Goal: Register for event/course

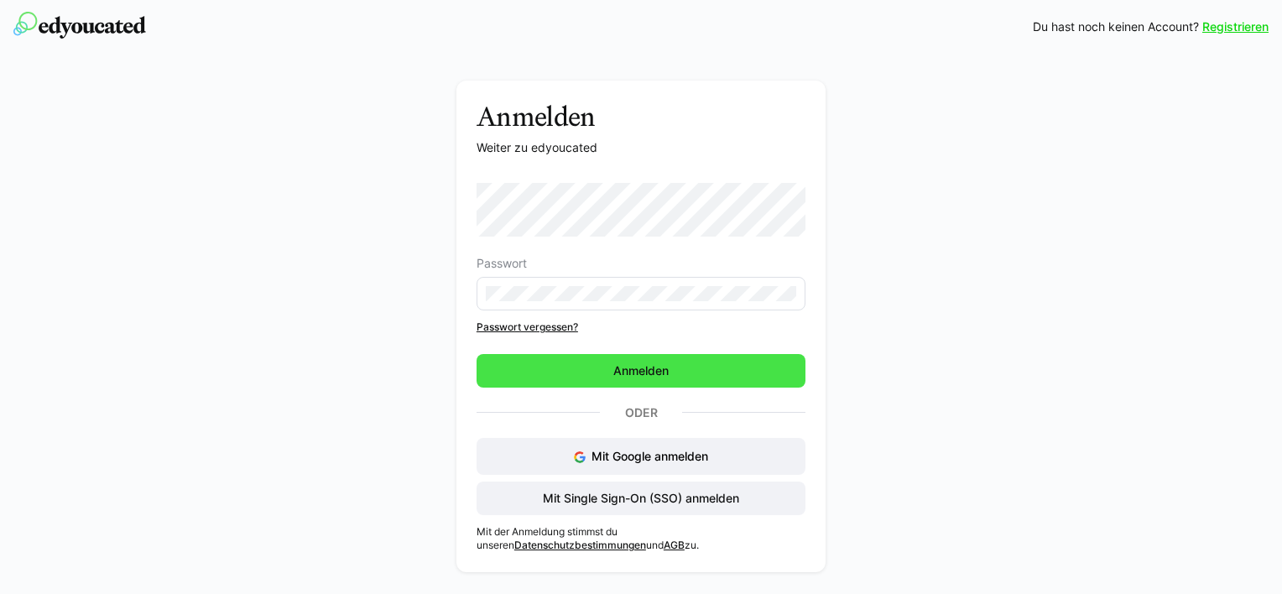
click at [650, 372] on span "Anmelden" at bounding box center [641, 370] width 60 height 17
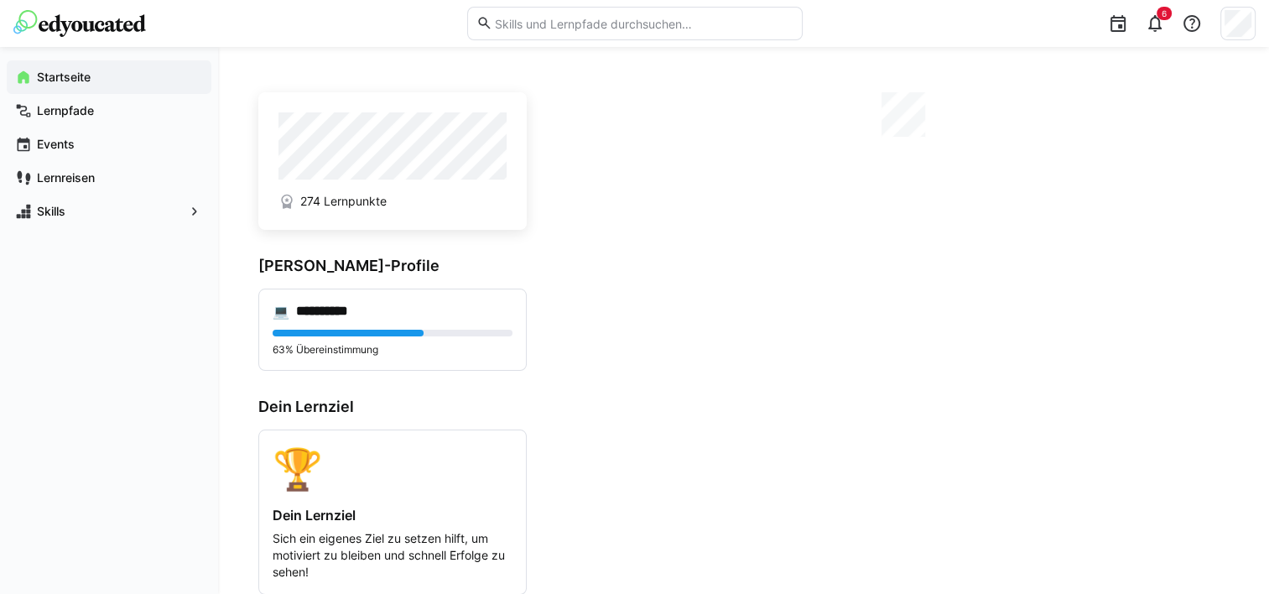
click at [540, 31] on eds-input at bounding box center [635, 24] width 336 height 34
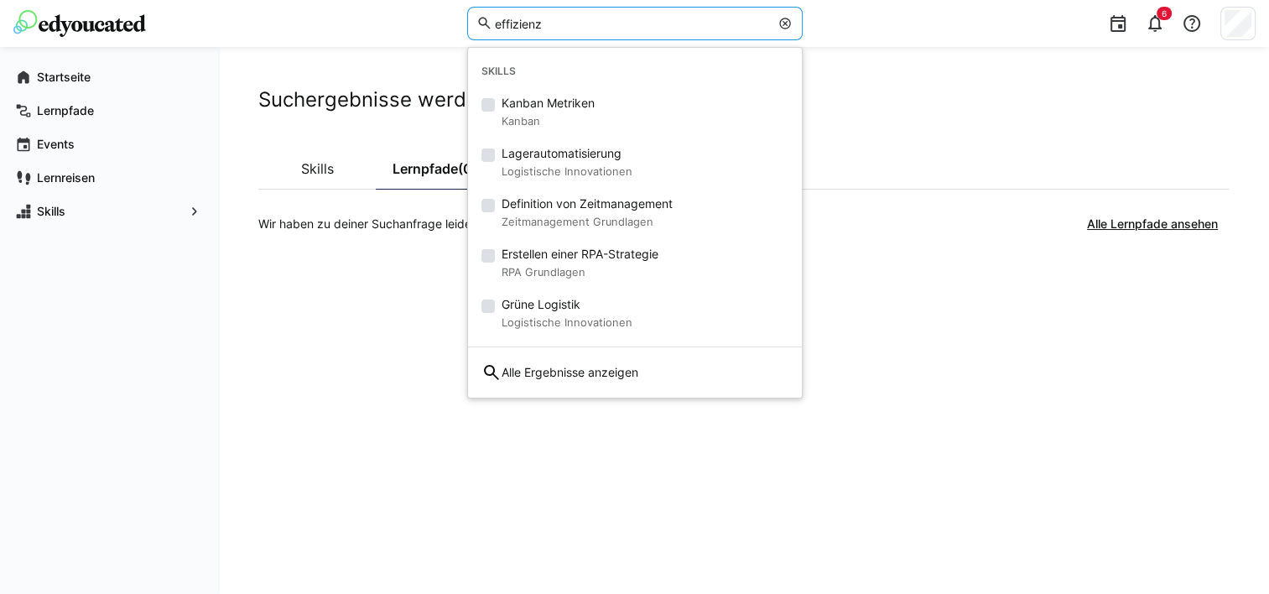
click at [335, 242] on div "Suchergebnisse werden geladen... Skills Lernpfade (0) Wir haben zu deiner Sucha…" at bounding box center [743, 320] width 971 height 467
click at [521, 23] on input "effizienz" at bounding box center [631, 23] width 277 height 15
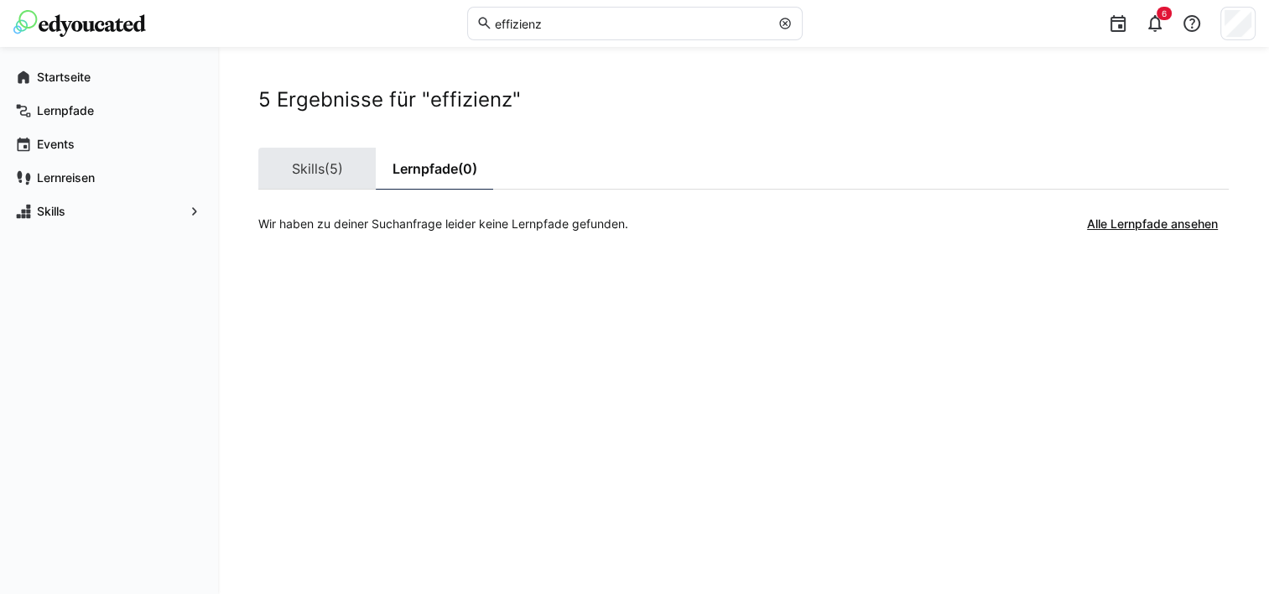
click at [304, 177] on link "Skills (5)" at bounding box center [316, 169] width 117 height 42
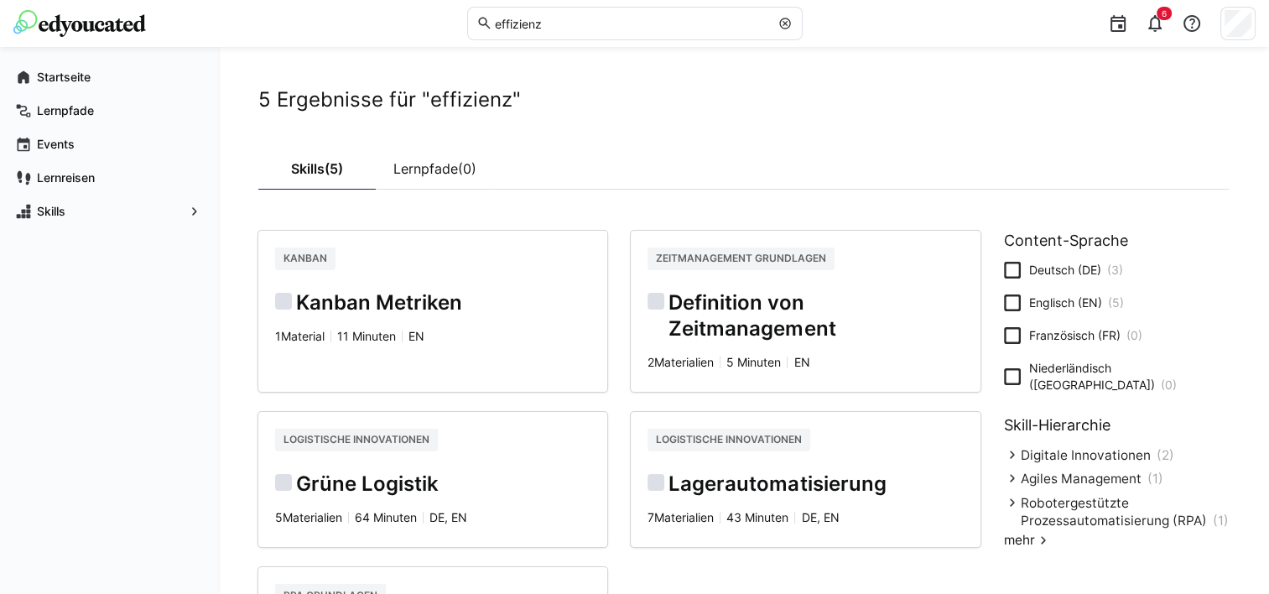
click at [573, 34] on eds-input "effizienz" at bounding box center [635, 24] width 336 height 34
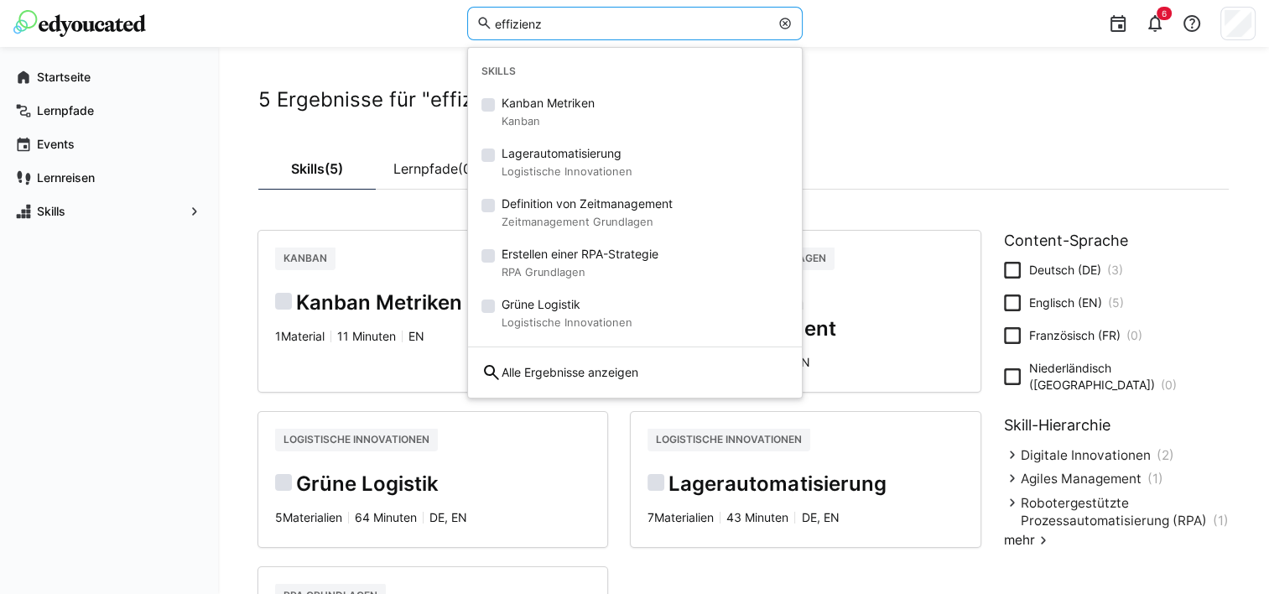
click at [581, 23] on input "effizienz" at bounding box center [631, 23] width 277 height 15
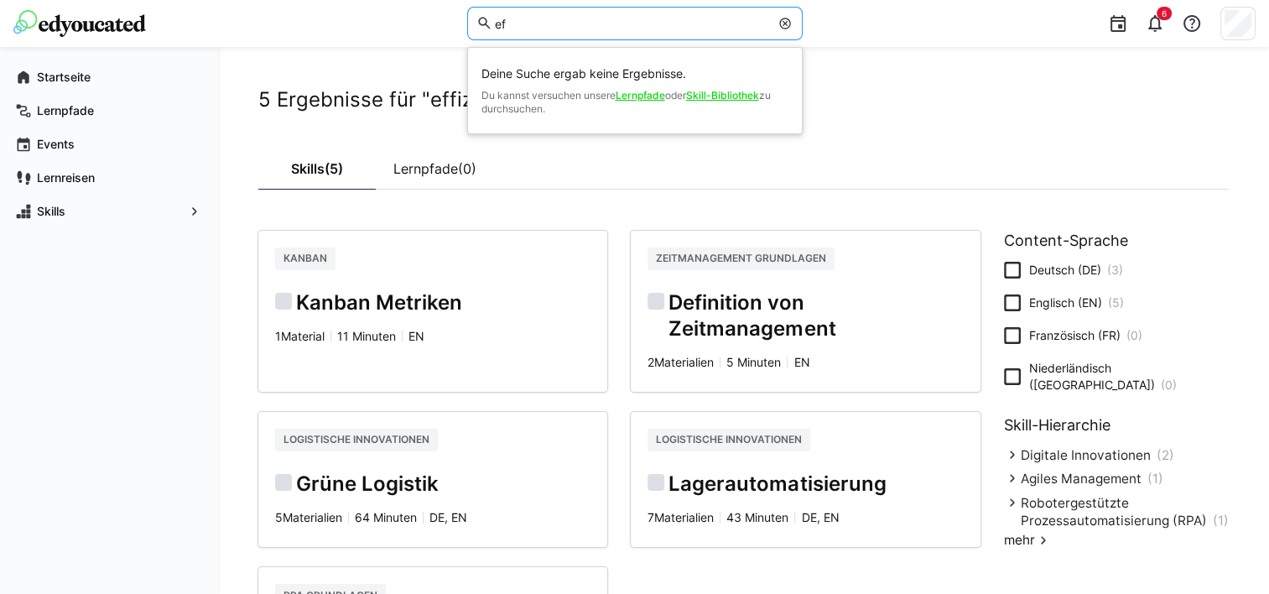
type input "e"
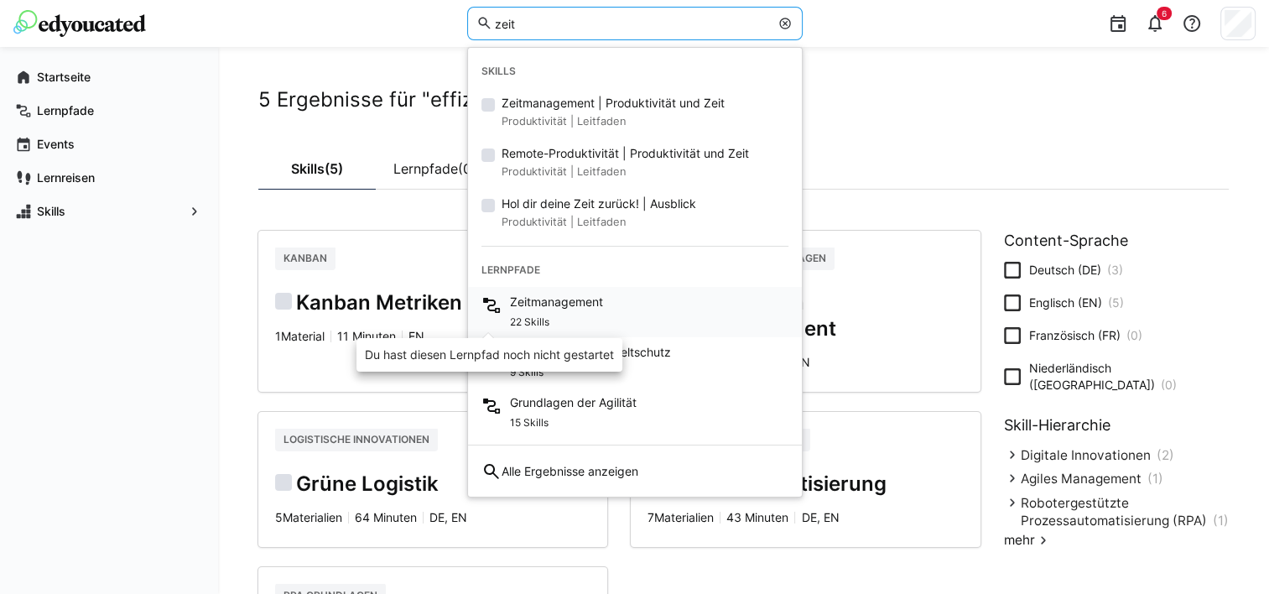
type input "zeit"
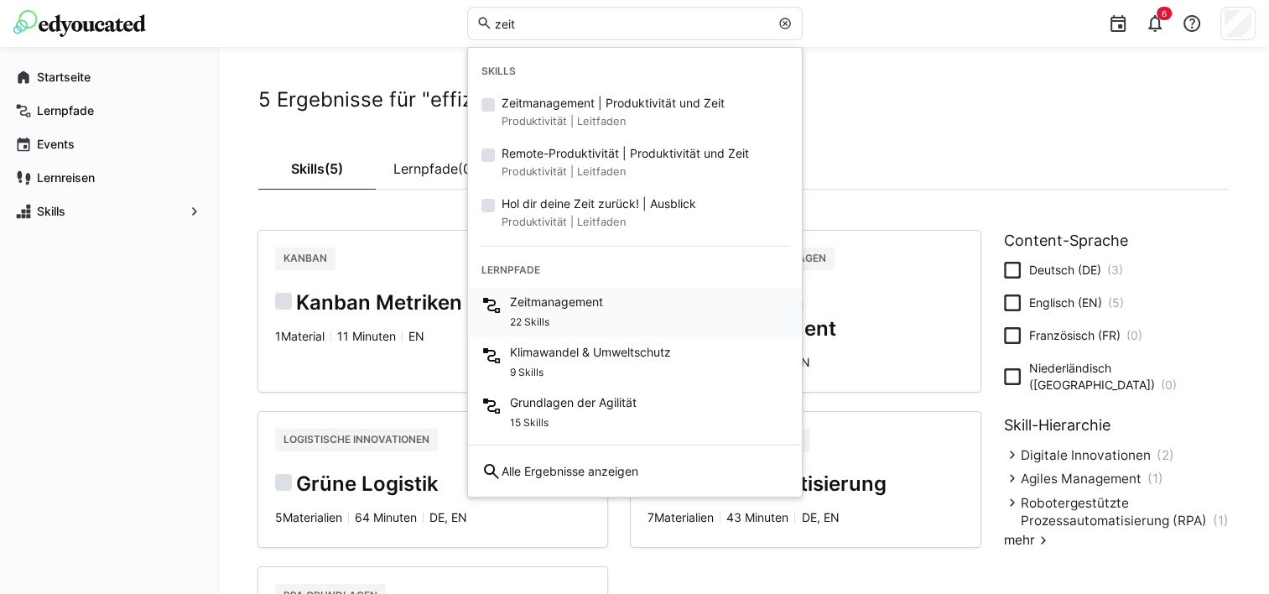
click at [554, 307] on span "Zeitmanagement" at bounding box center [556, 302] width 93 height 17
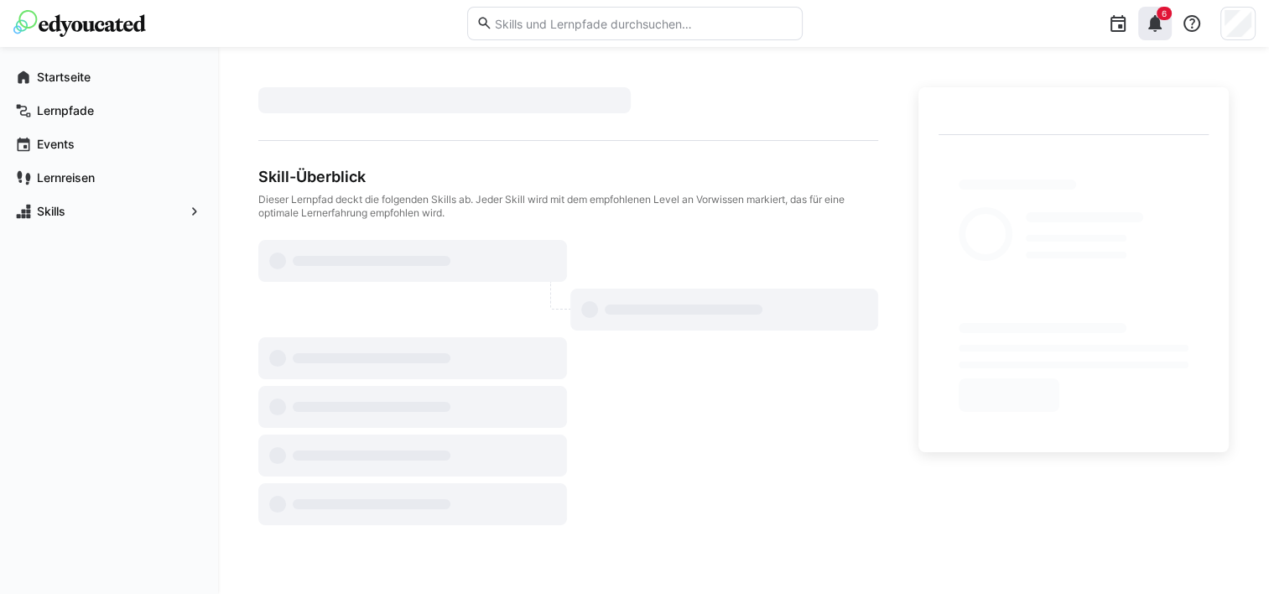
click at [1159, 20] on eds-icon at bounding box center [1155, 23] width 20 height 20
click at [805, 415] on div at bounding box center [568, 382] width 620 height 285
click at [528, 23] on input "text" at bounding box center [643, 23] width 300 height 15
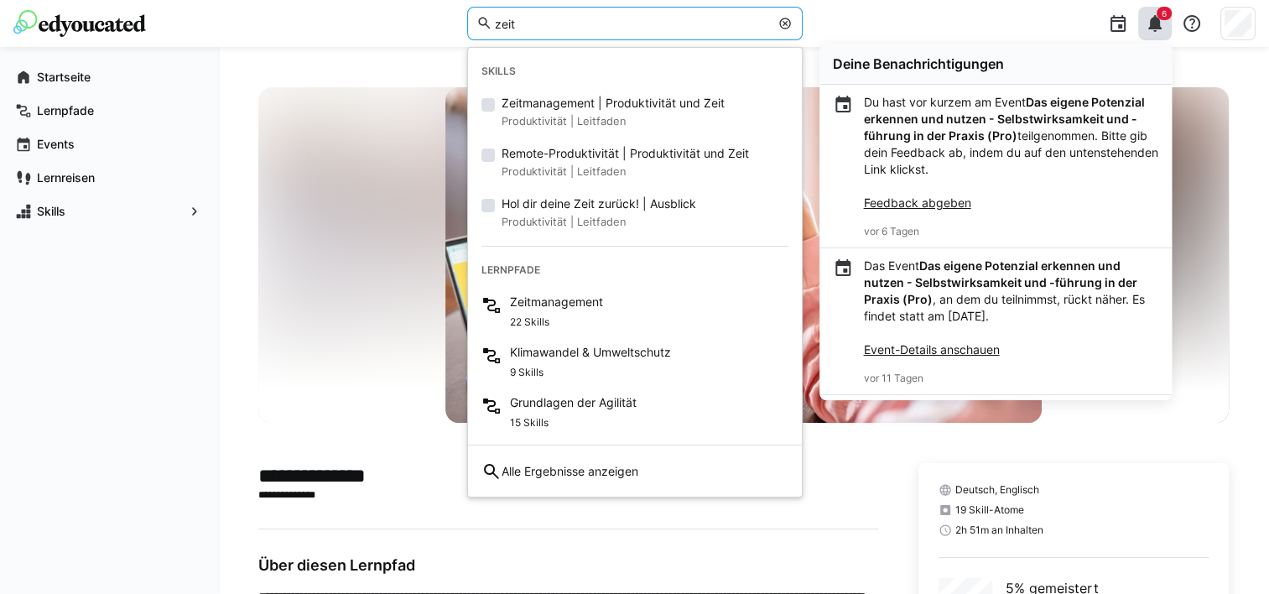
click at [60, 352] on div "Startseite Lernpfade Events Lernreisen Skills" at bounding box center [109, 320] width 218 height 547
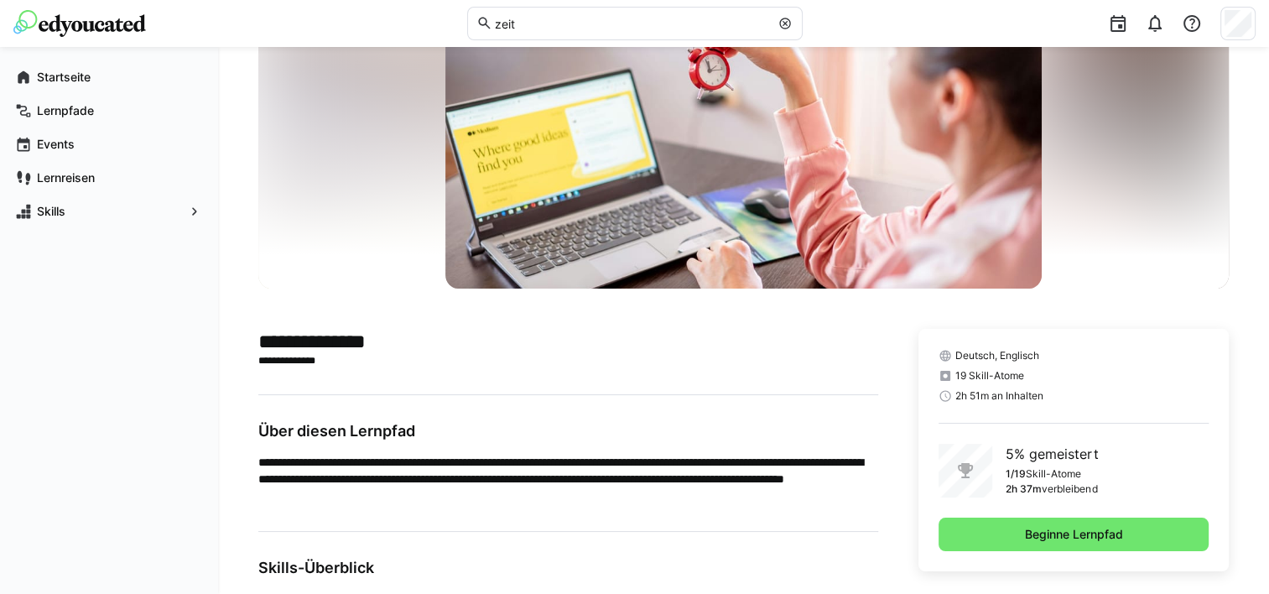
scroll to position [134, 0]
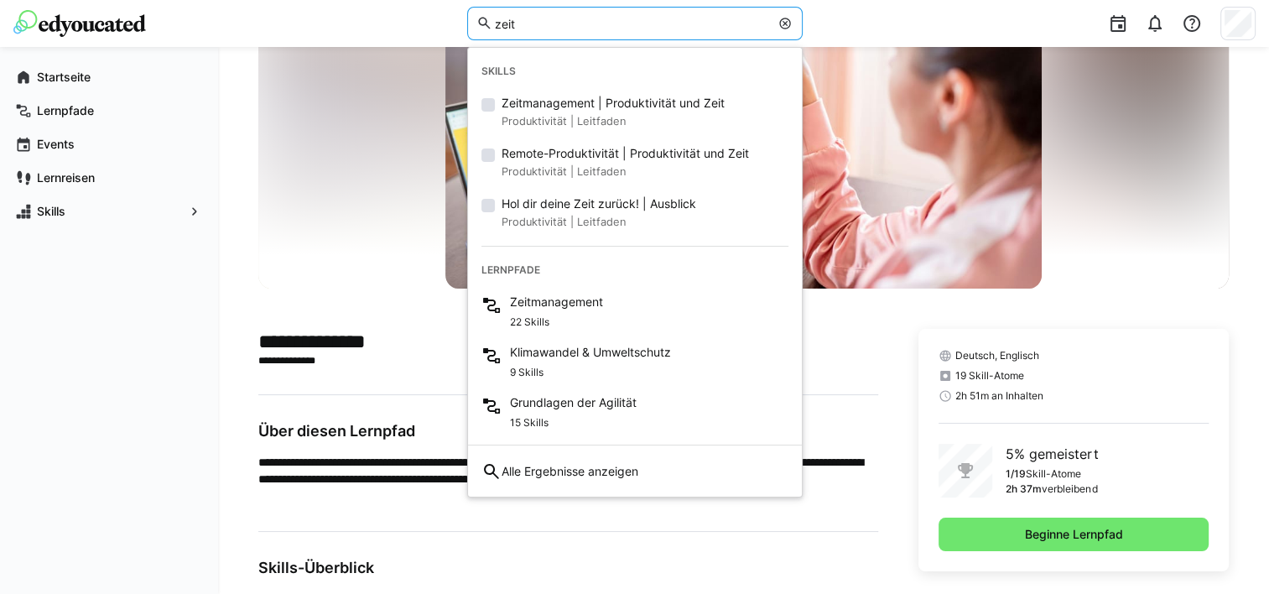
click at [538, 23] on input "zeit" at bounding box center [631, 23] width 277 height 15
type input "z"
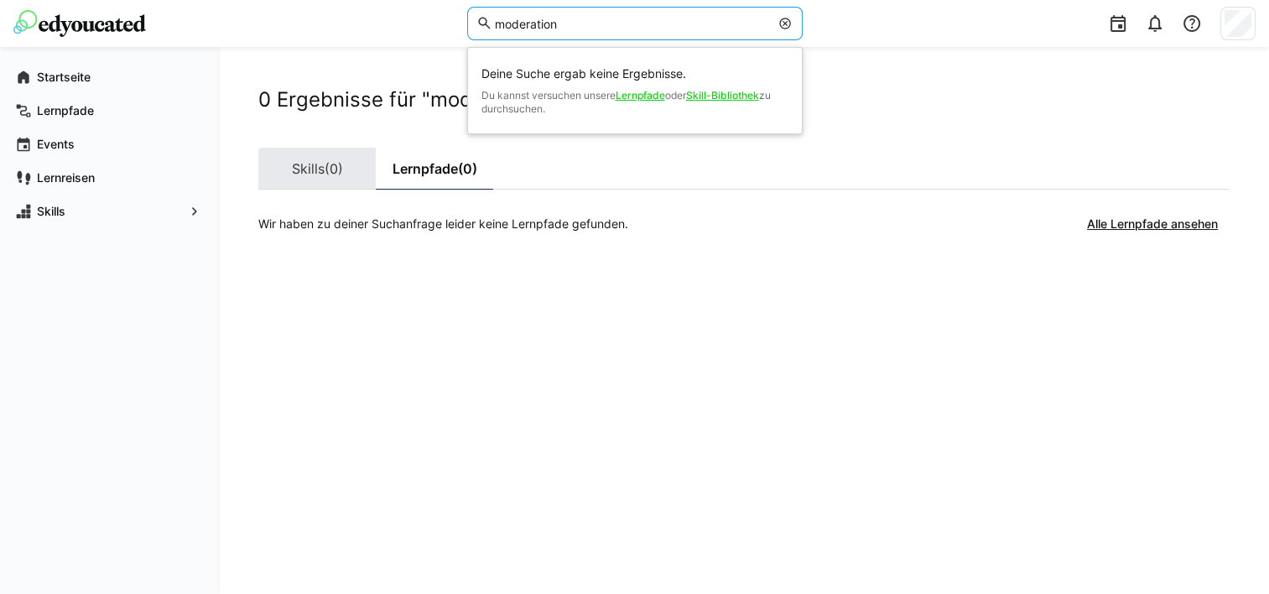
click at [299, 168] on link "Skills (0)" at bounding box center [316, 169] width 117 height 42
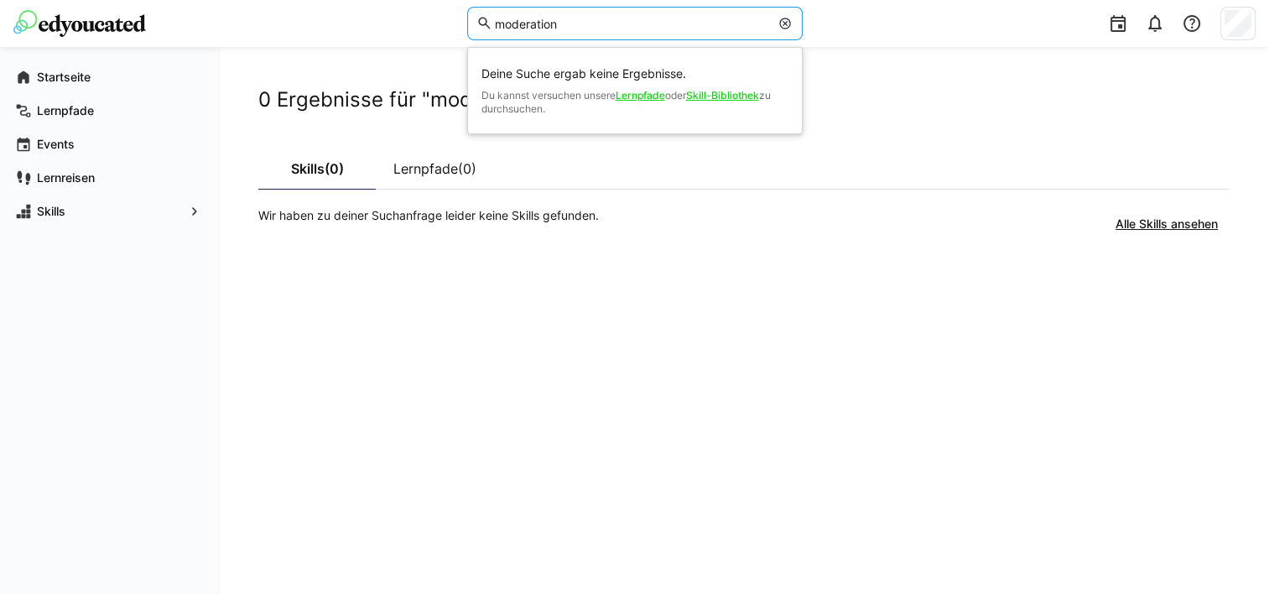
click at [589, 16] on input "moderation" at bounding box center [631, 23] width 277 height 15
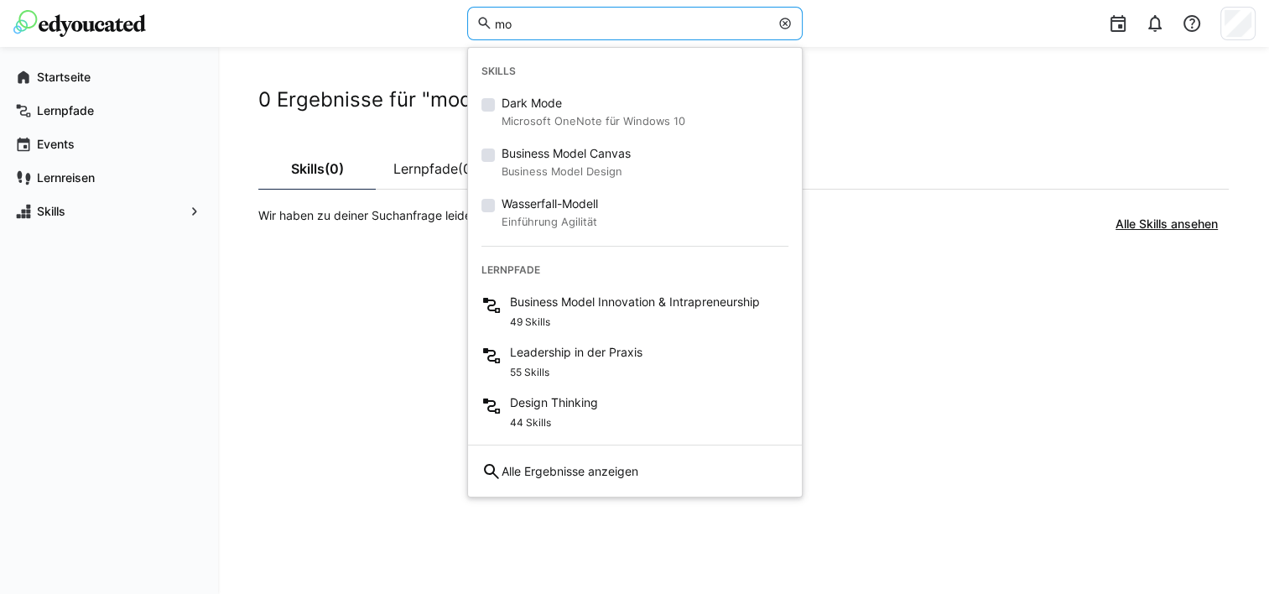
type input "m"
type input "meeting"
click at [604, 163] on small "Scrum Events" at bounding box center [567, 172] width 131 height 20
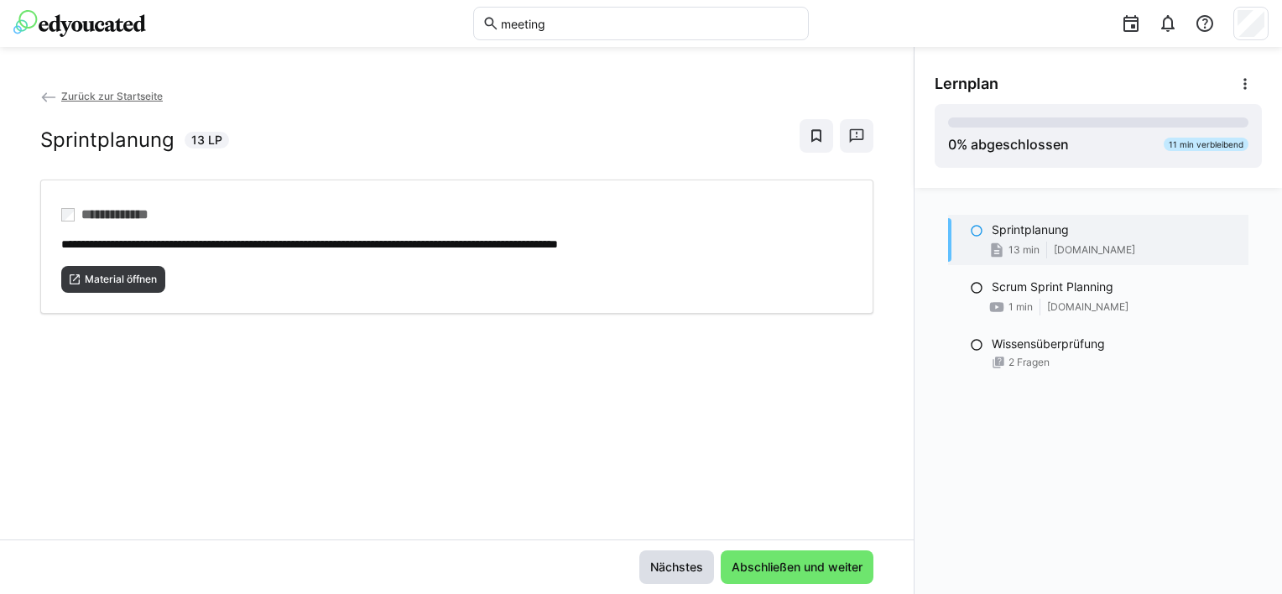
click at [665, 564] on span "Nächstes" at bounding box center [677, 567] width 58 height 17
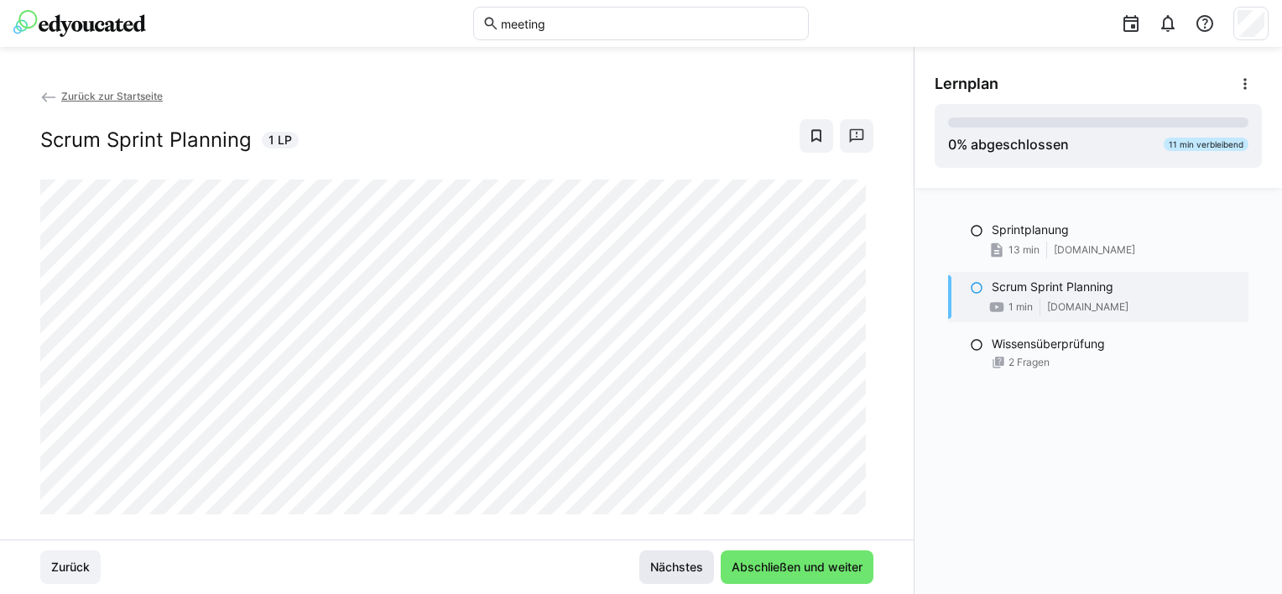
click at [671, 567] on span "Nächstes" at bounding box center [677, 567] width 58 height 17
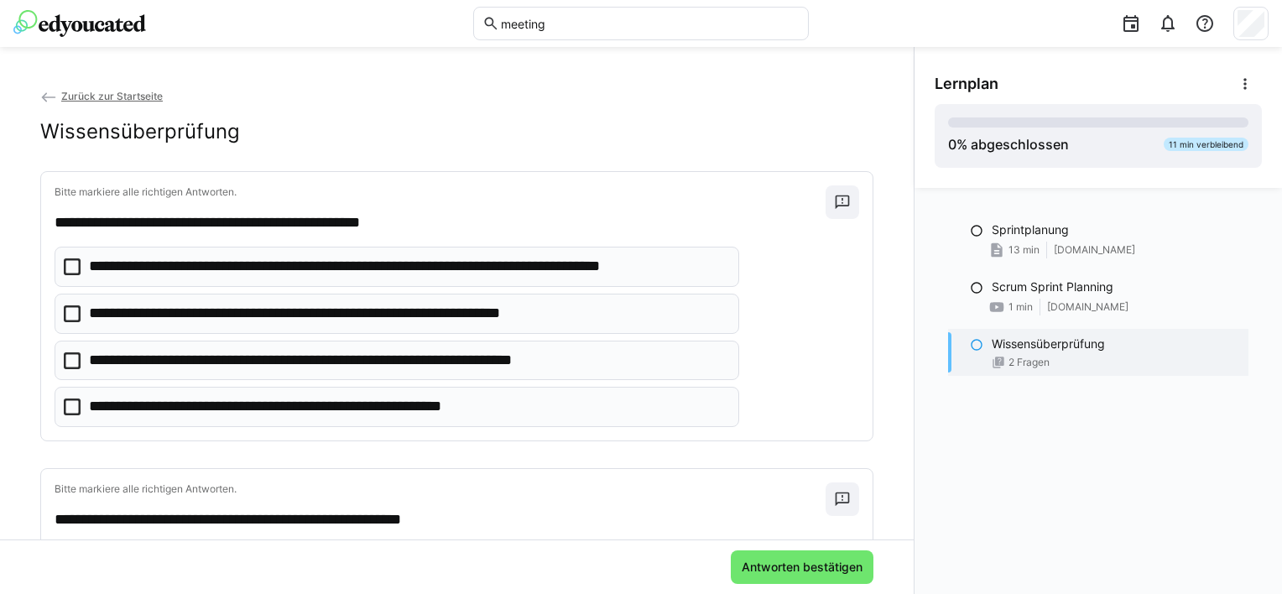
click at [547, 27] on input "meeting" at bounding box center [649, 23] width 300 height 15
type input "moder"
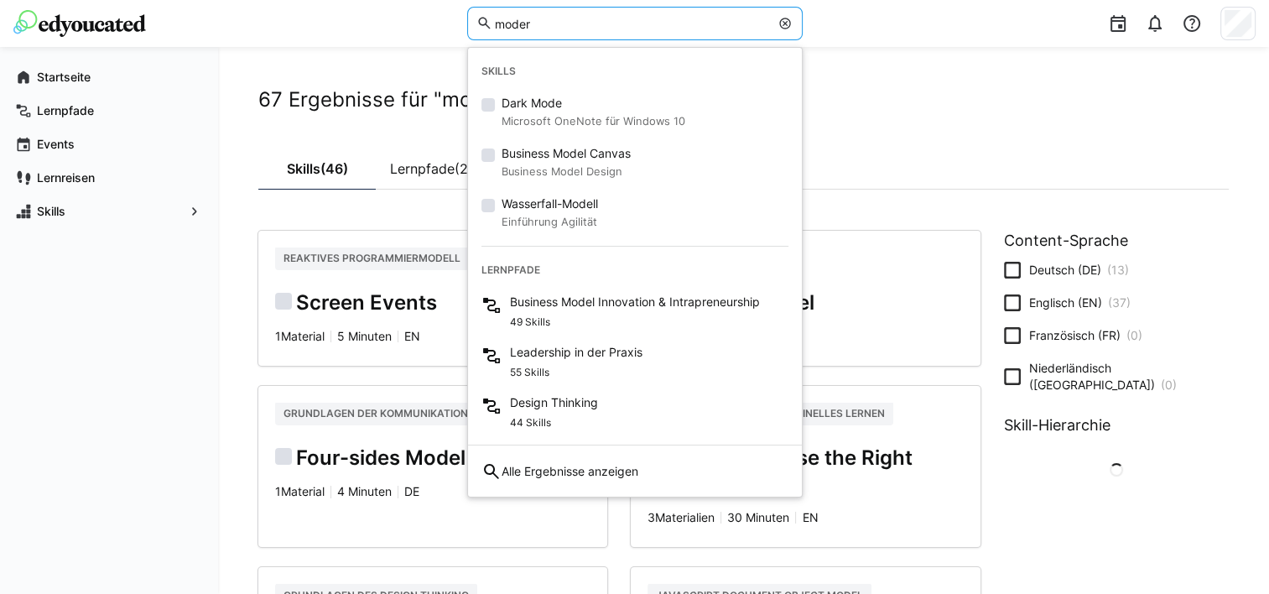
click at [141, 351] on div "Startseite Lernpfade Events Lernreisen Skills" at bounding box center [109, 320] width 218 height 547
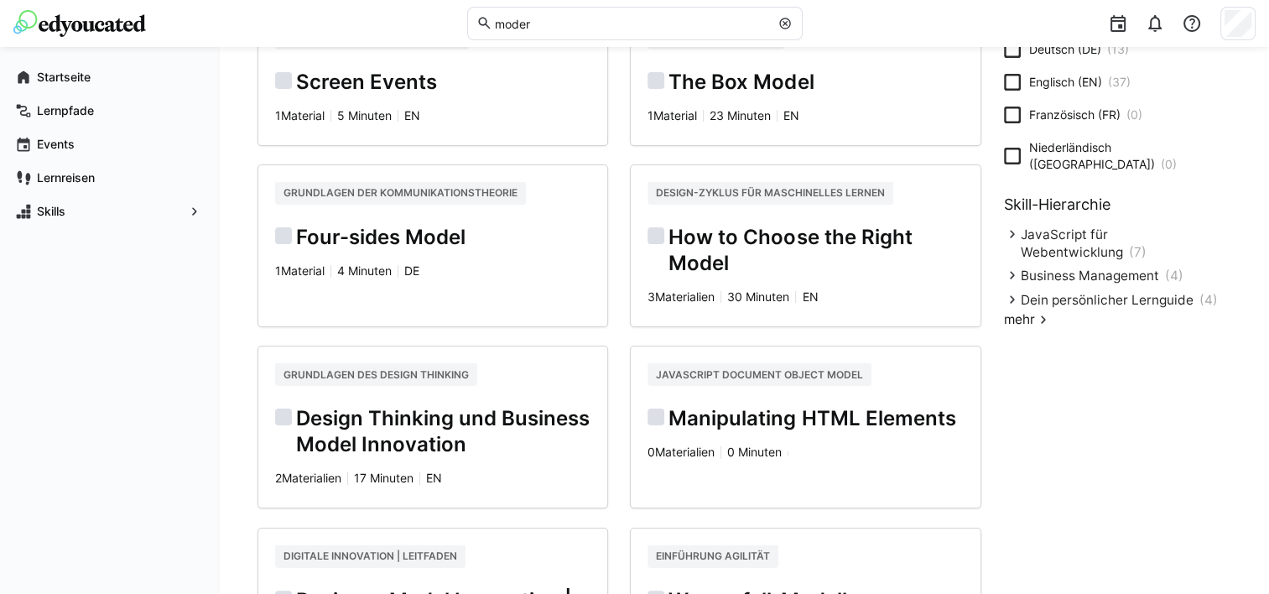
scroll to position [235, 0]
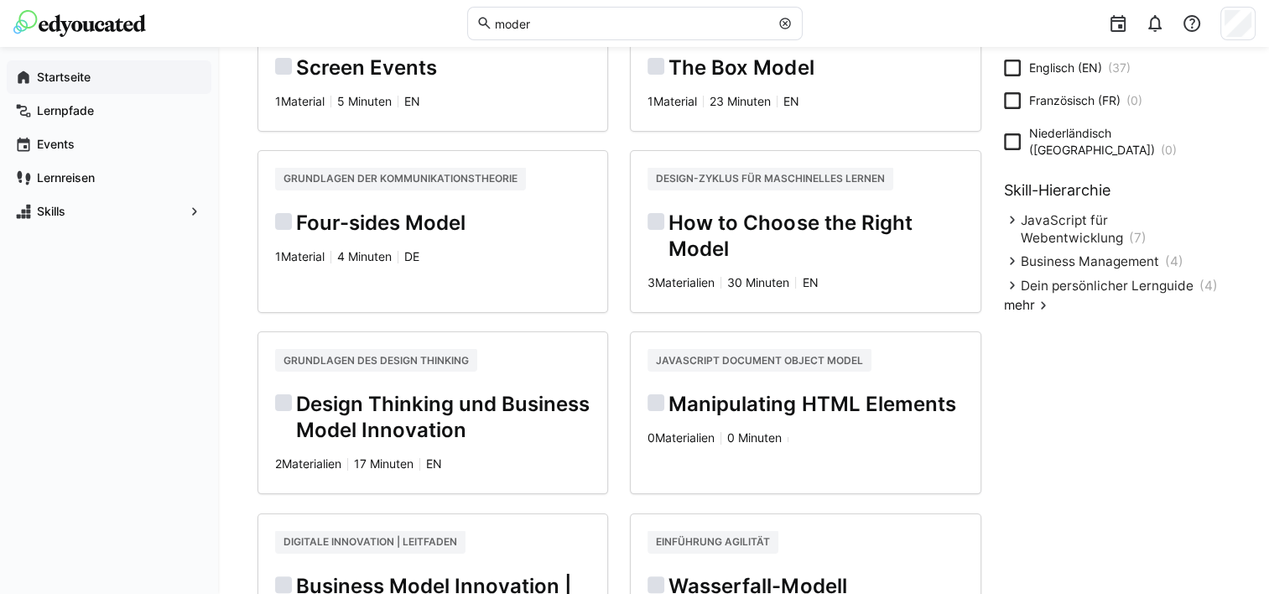
click at [73, 86] on div "Startseite" at bounding box center [109, 77] width 205 height 34
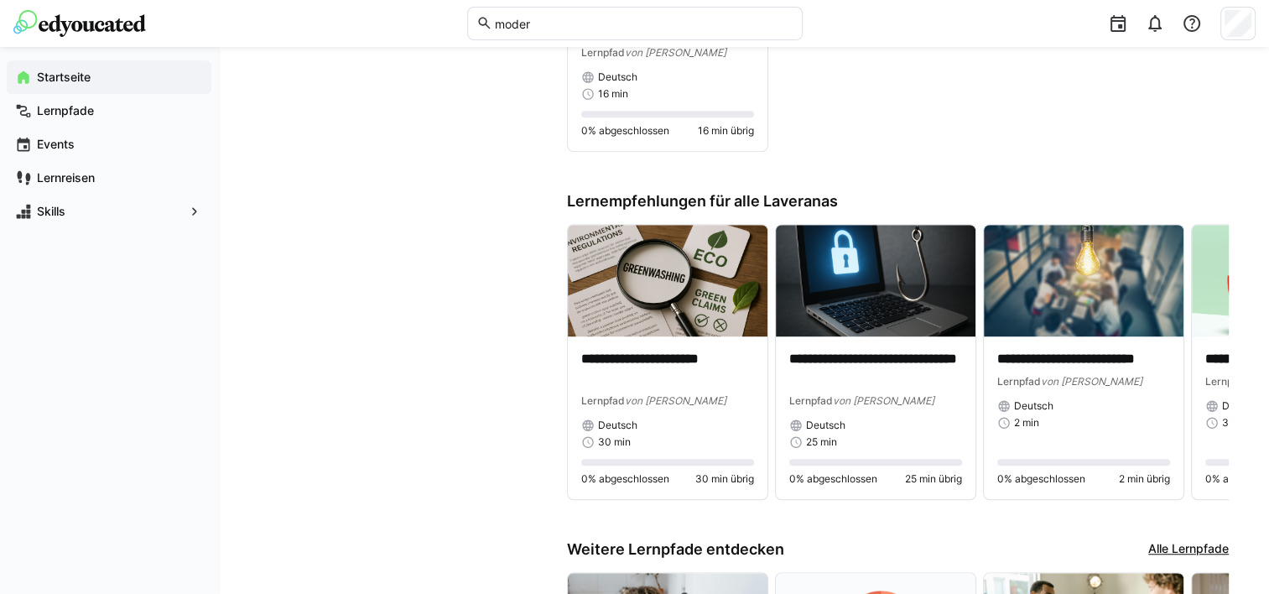
scroll to position [1060, 0]
click at [59, 96] on div "Lernpfade" at bounding box center [109, 111] width 205 height 34
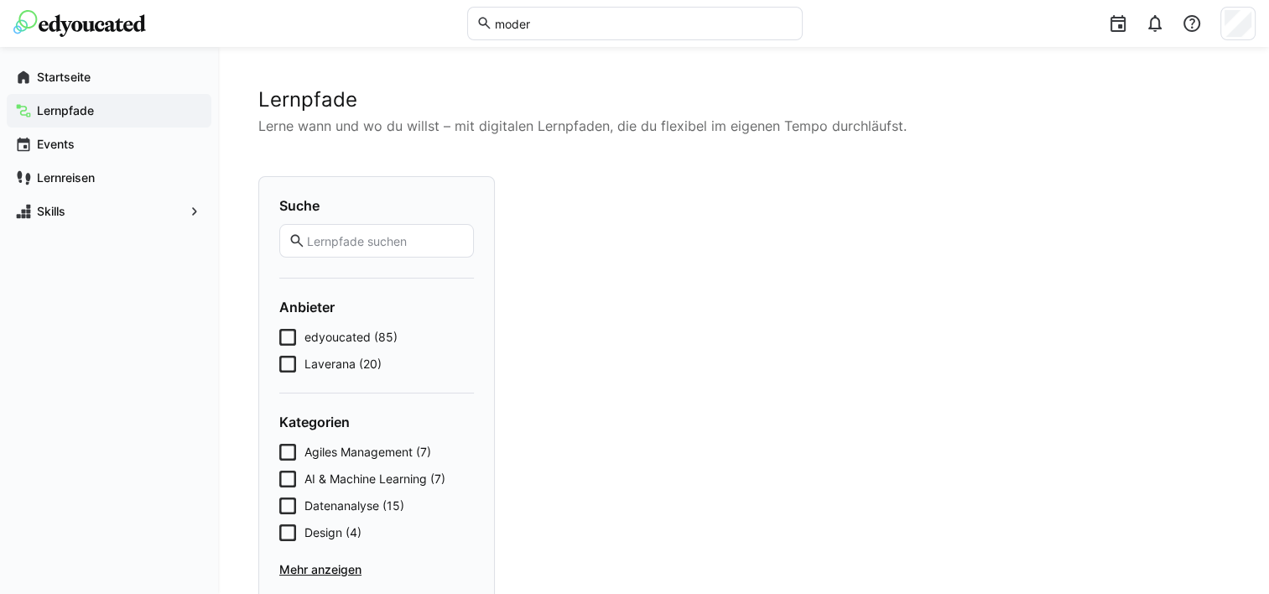
click at [0, 0] on app-navigation-label "Lernpfade" at bounding box center [0, 0] width 0 height 0
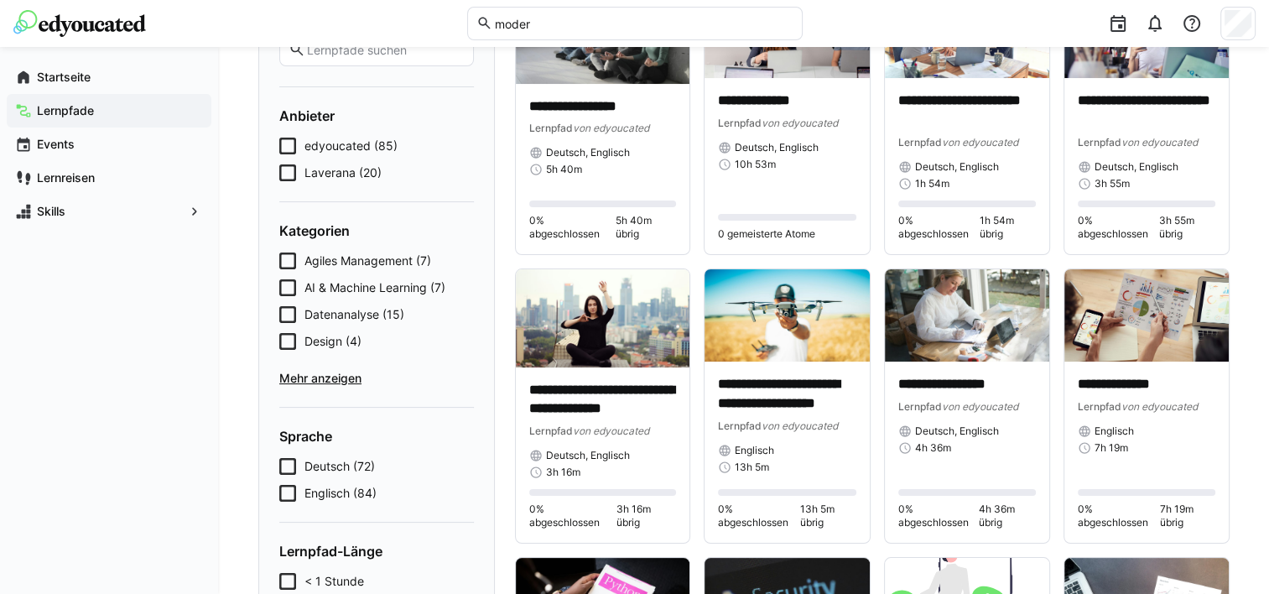
scroll to position [322, 0]
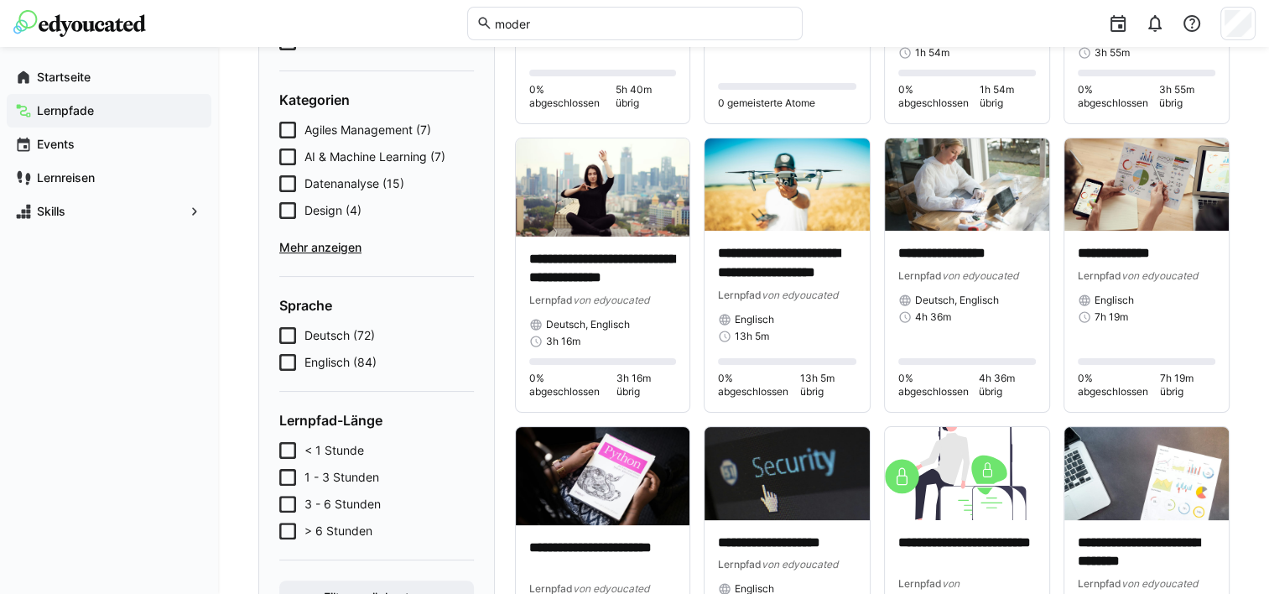
click at [314, 252] on span "Mehr anzeigen" at bounding box center [376, 247] width 195 height 17
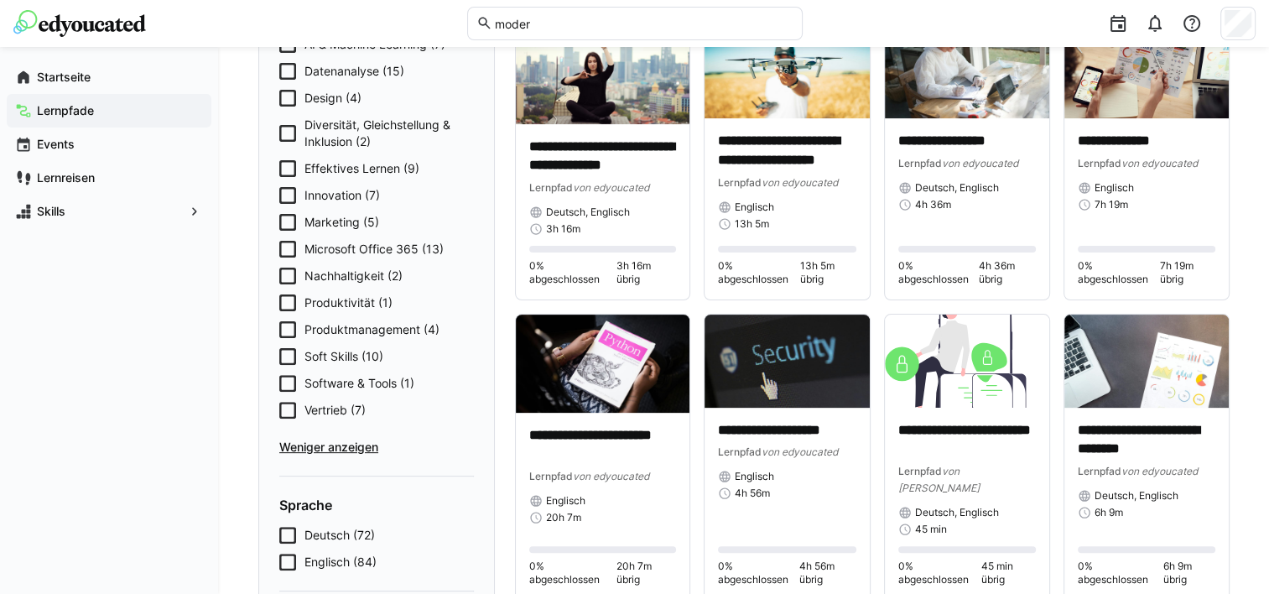
scroll to position [460, 0]
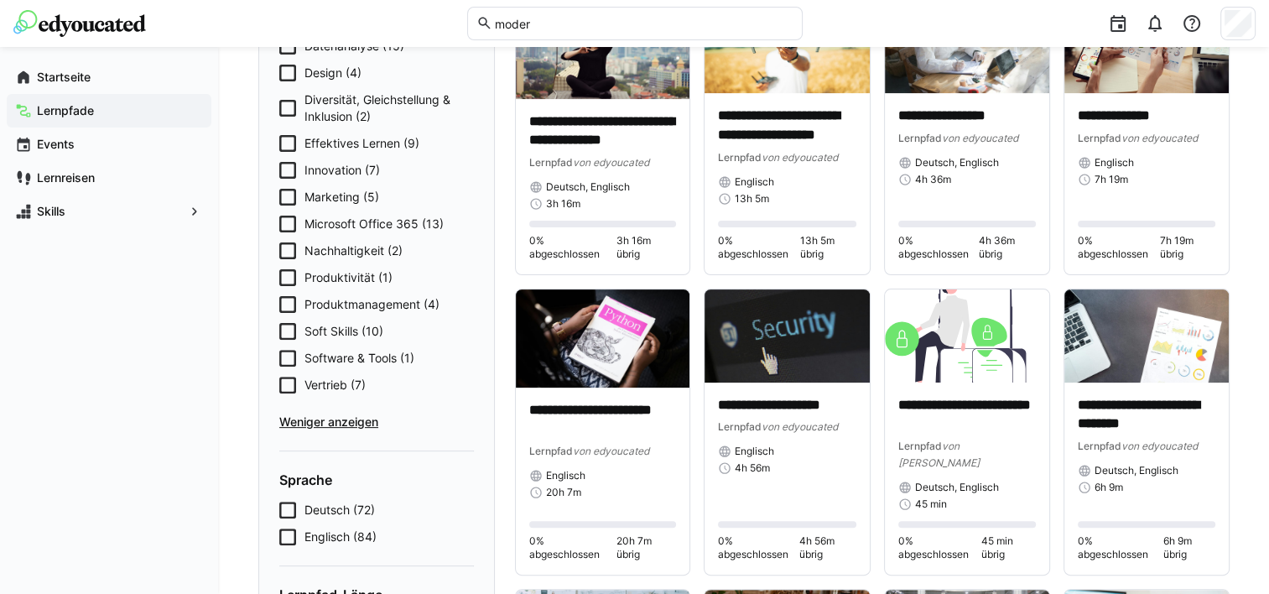
click at [349, 277] on span "Produktivität (1)" at bounding box center [349, 277] width 88 height 17
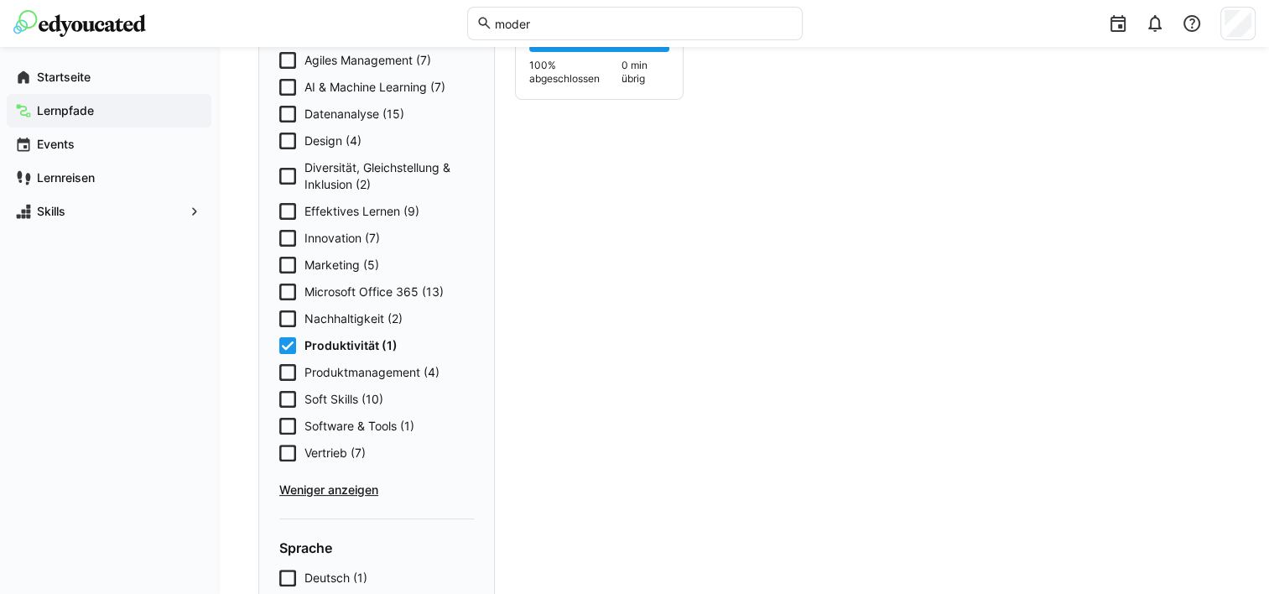
scroll to position [369, 0]
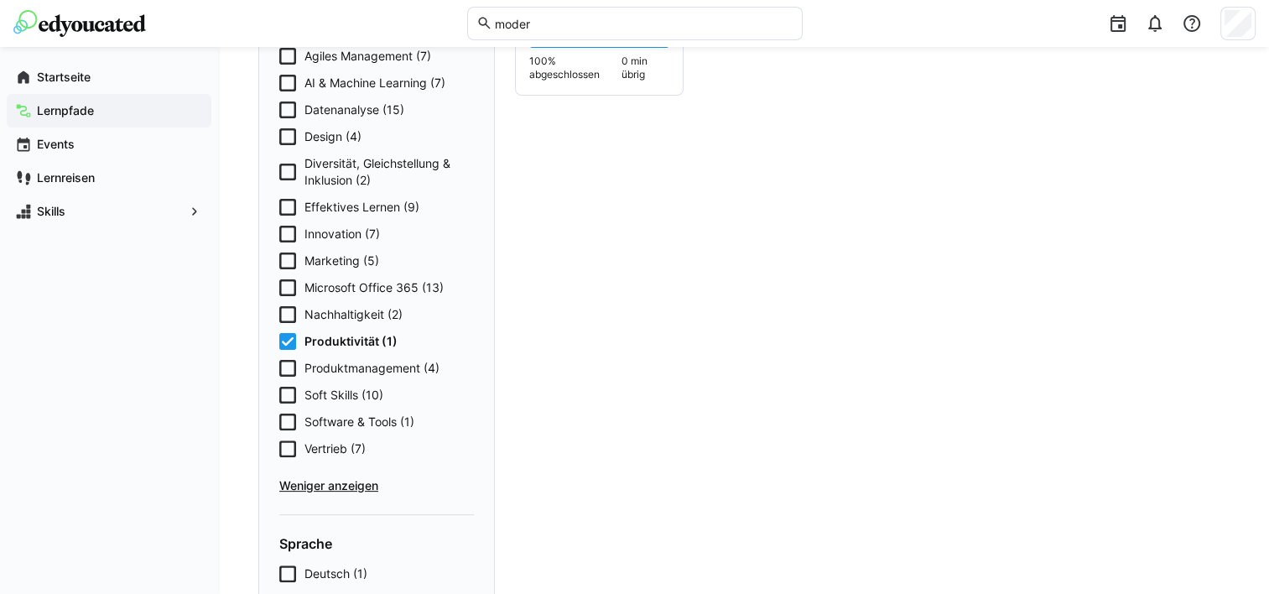
click at [350, 331] on div "Agiles Management (7) AI & Machine Learning (7) Datenanalyse (15) Design (4) Di…" at bounding box center [376, 271] width 195 height 446
click at [348, 339] on span "Produktivität (1)" at bounding box center [351, 341] width 93 height 17
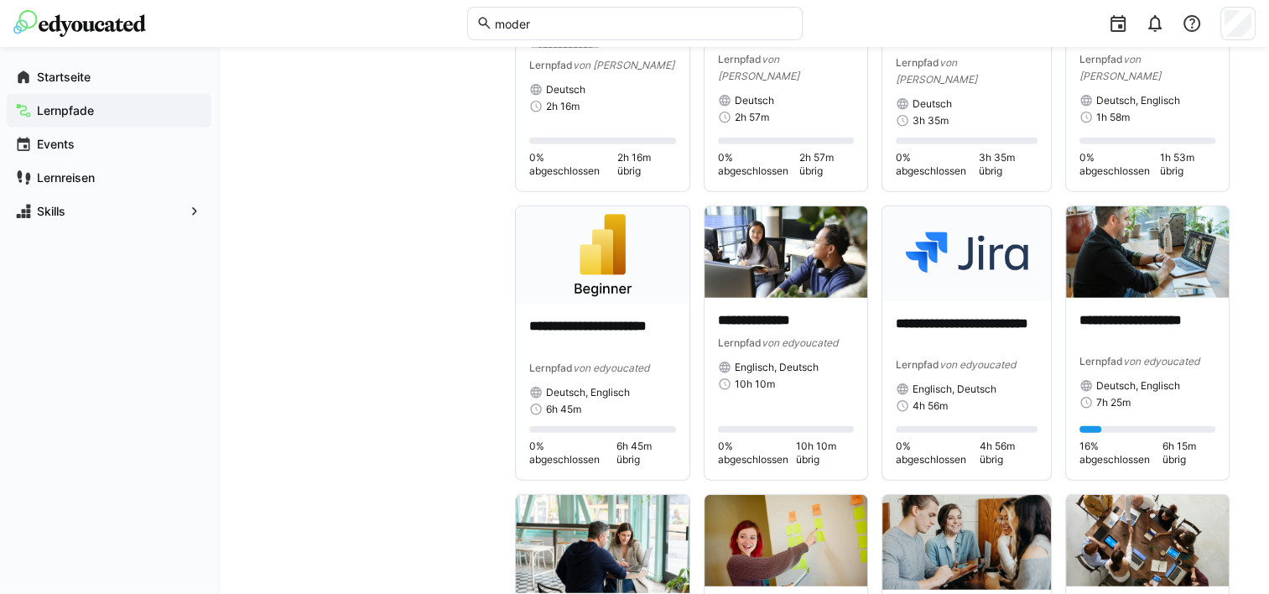
scroll to position [4323, 0]
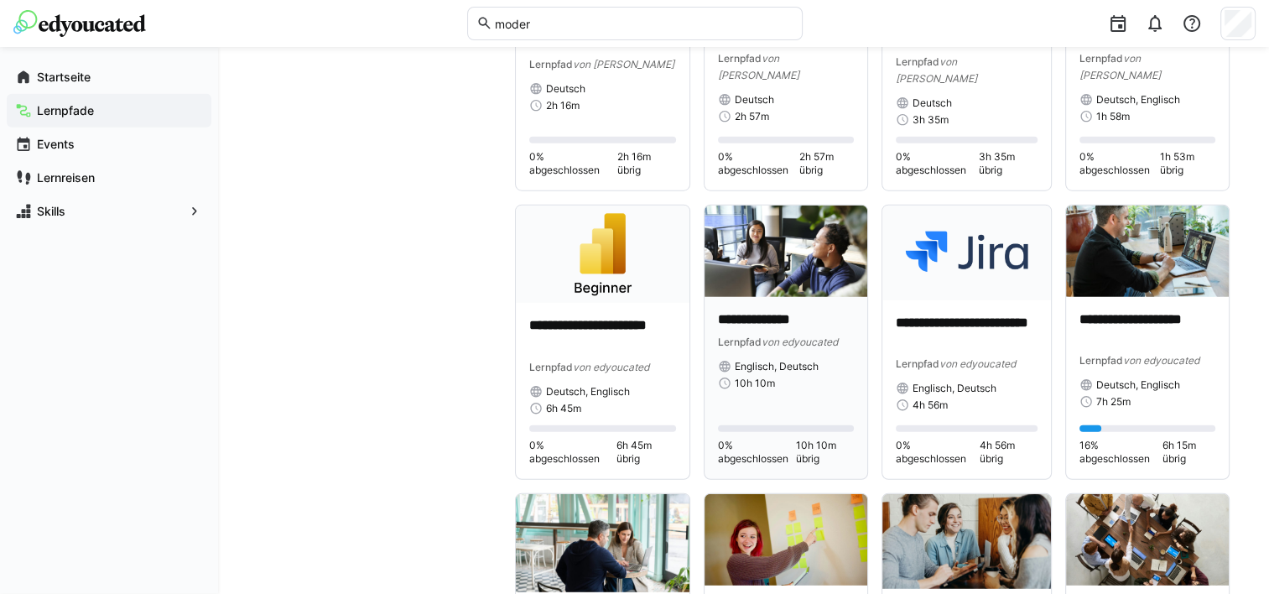
click at [774, 206] on img at bounding box center [786, 251] width 163 height 91
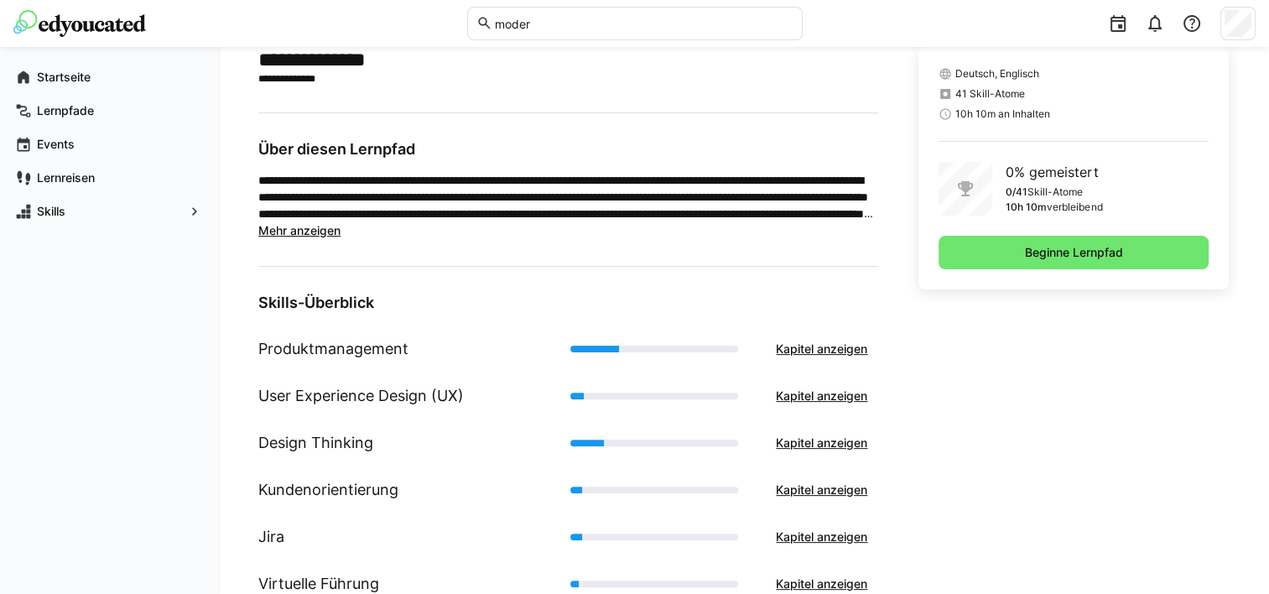
scroll to position [416, 0]
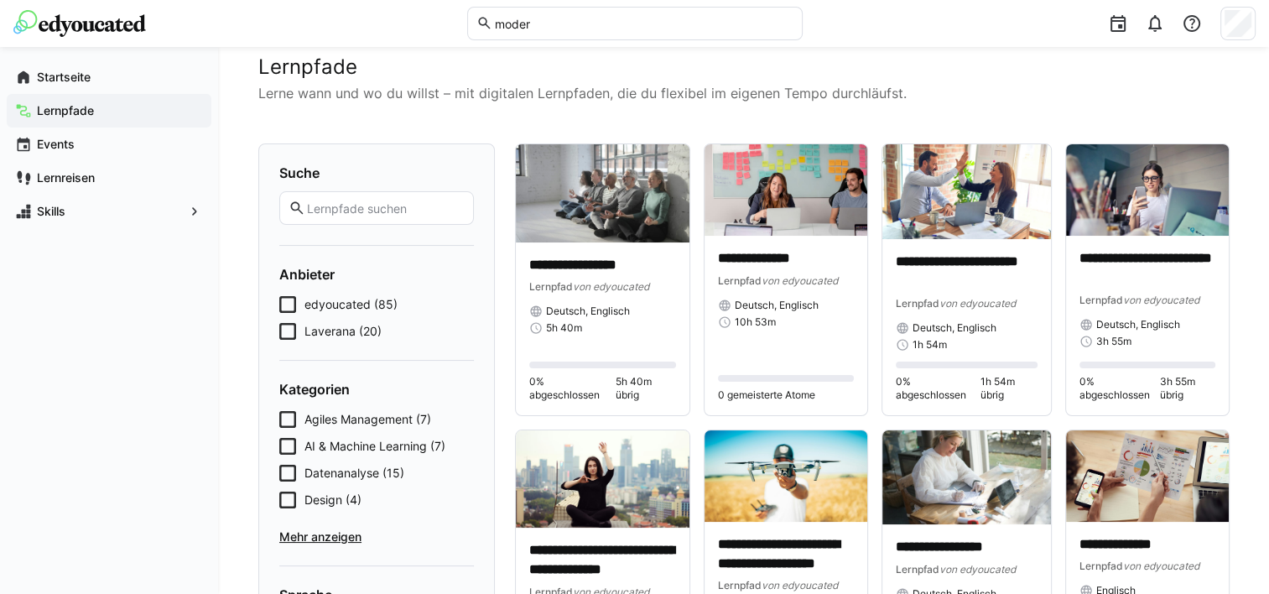
scroll to position [27, 0]
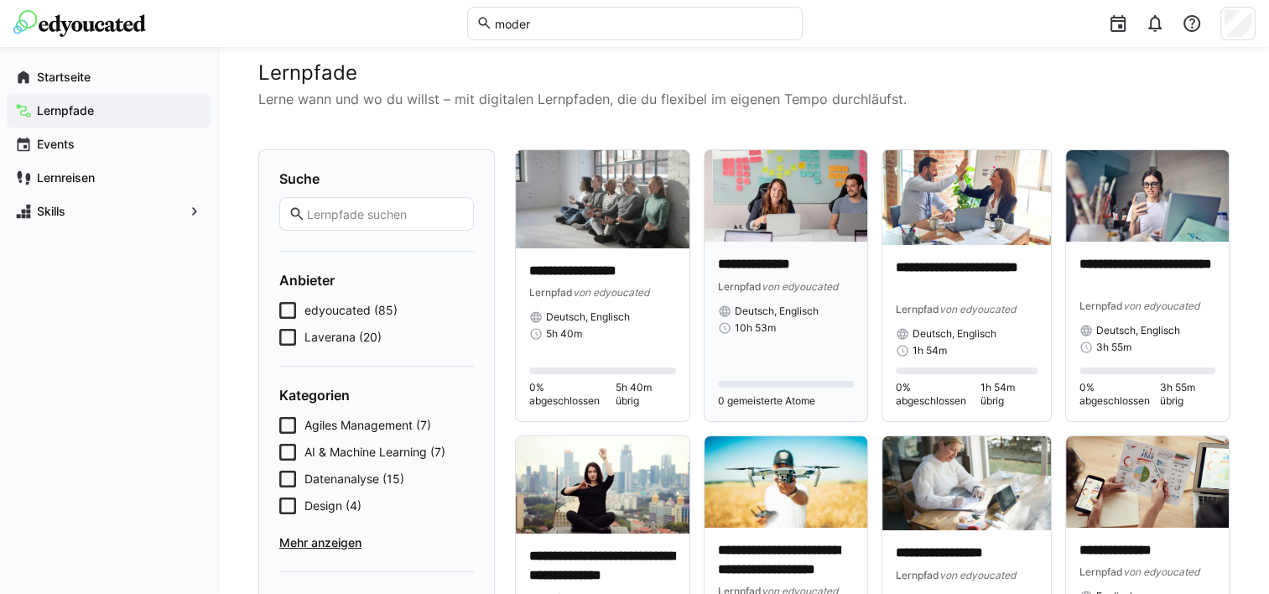
click at [800, 205] on img at bounding box center [786, 195] width 163 height 91
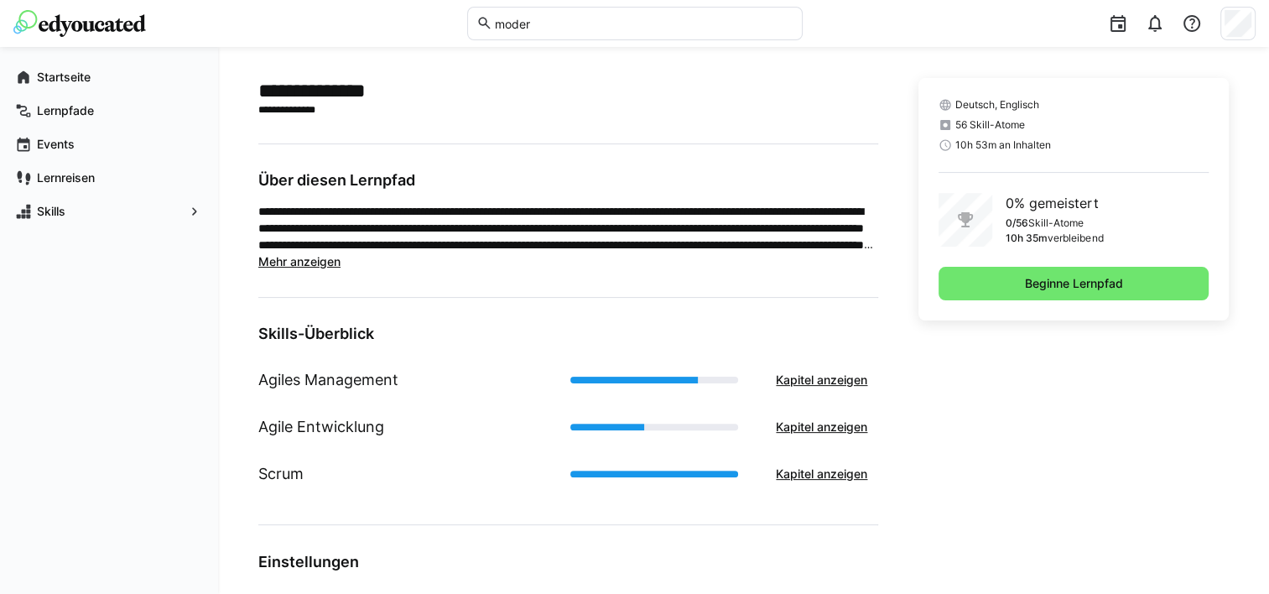
scroll to position [386, 0]
drag, startPoint x: 123, startPoint y: 0, endPoint x: 158, endPoint y: 314, distance: 315.7
click at [158, 314] on div "Startseite Lernpfade Events Lernreisen Skills" at bounding box center [109, 320] width 218 height 547
click at [0, 0] on app-navigation-label "Startseite" at bounding box center [0, 0] width 0 height 0
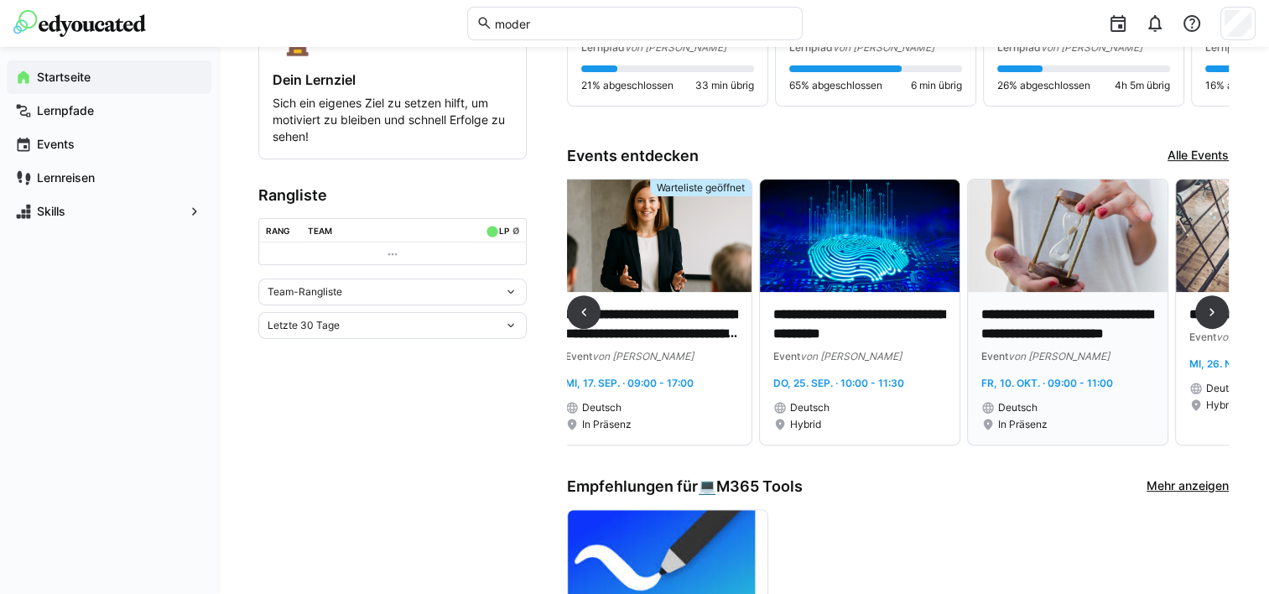
scroll to position [0, 17]
click at [1029, 319] on p "**********" at bounding box center [1067, 324] width 173 height 39
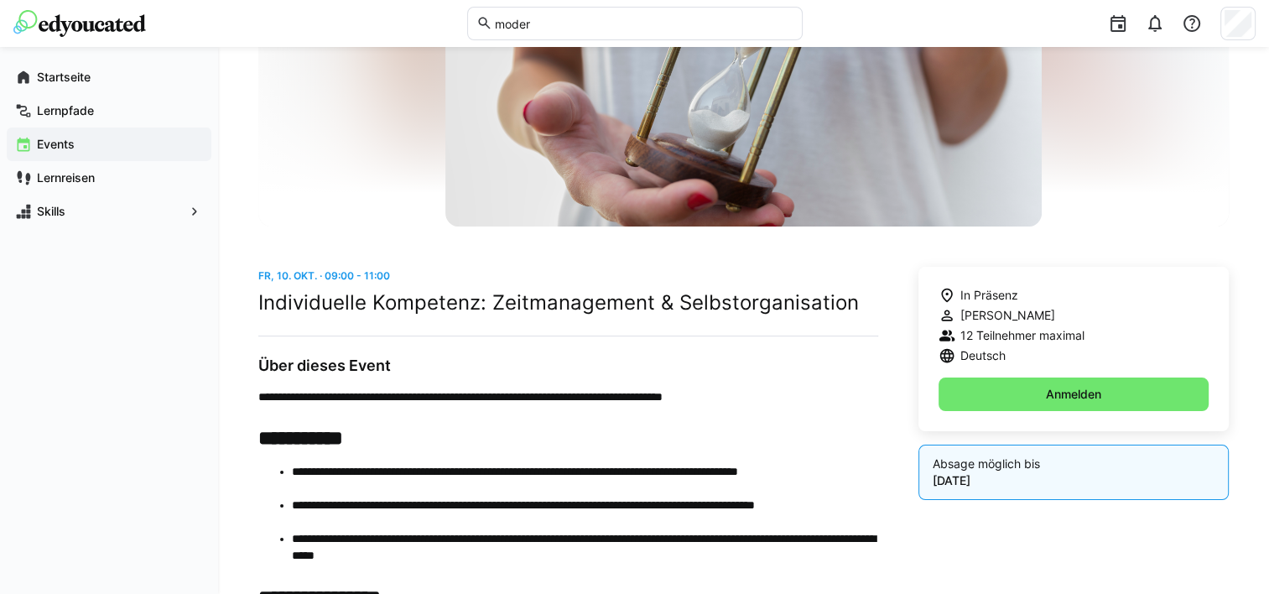
scroll to position [258, 0]
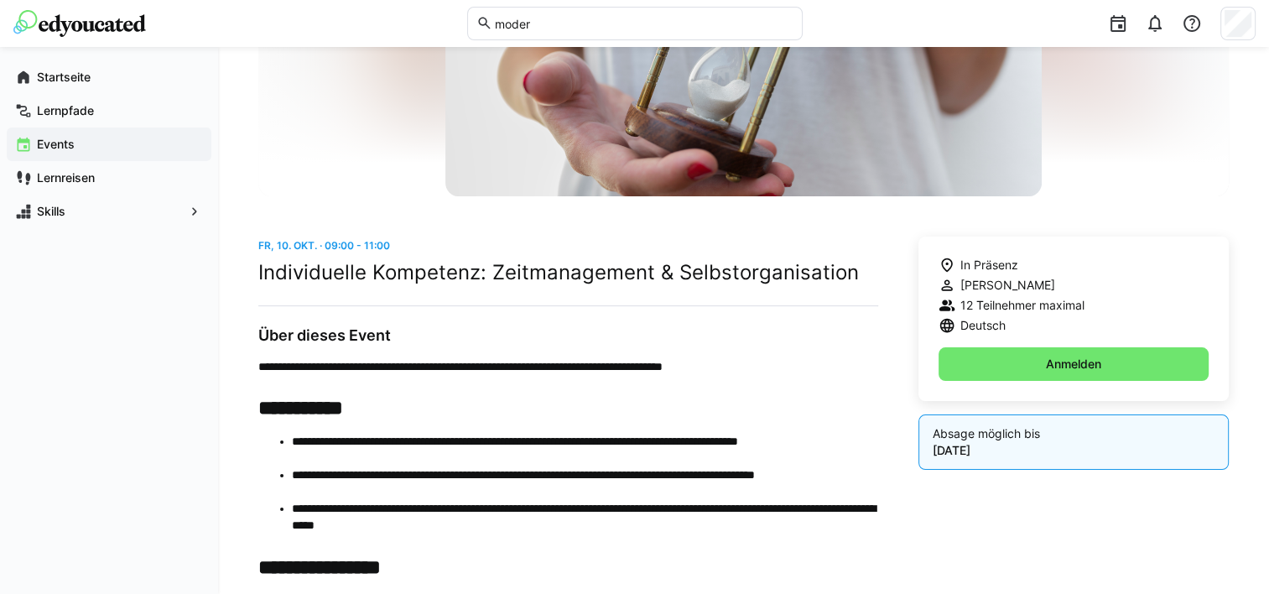
click at [451, 276] on h2 "Individuelle Kompetenz: Zeitmanagement & Selbstorganisation" at bounding box center [568, 272] width 620 height 25
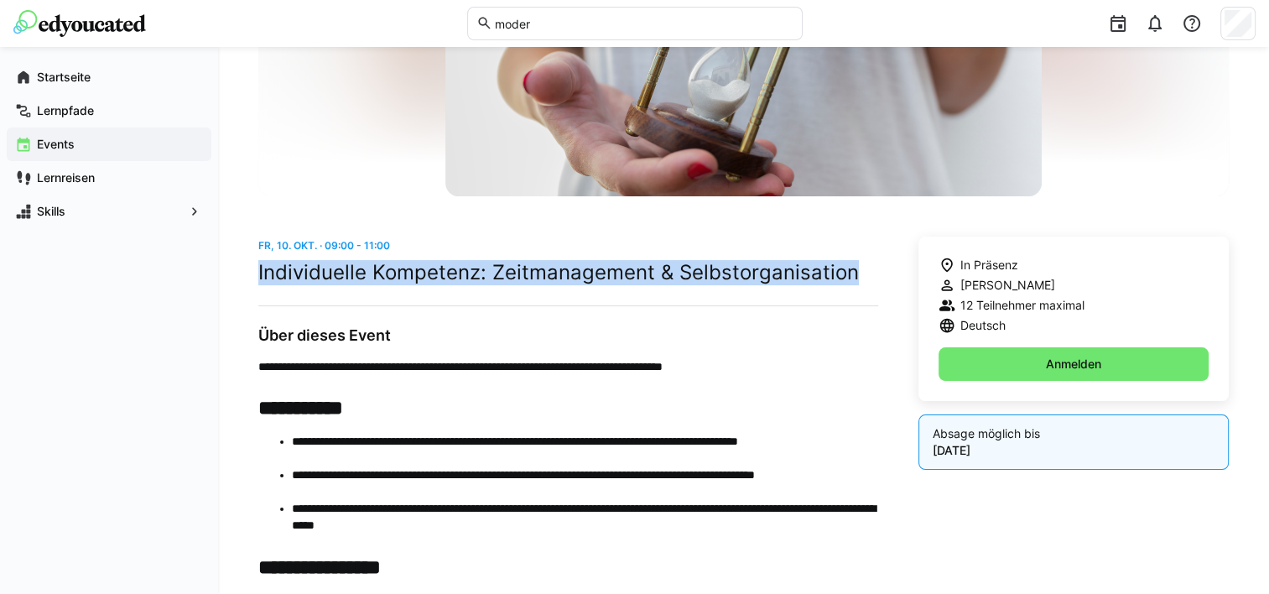
click at [451, 276] on h2 "Individuelle Kompetenz: Zeitmanagement & Selbstorganisation" at bounding box center [568, 272] width 620 height 25
copy h2 "Individuelle Kompetenz: Zeitmanagement & Selbstorganisation"
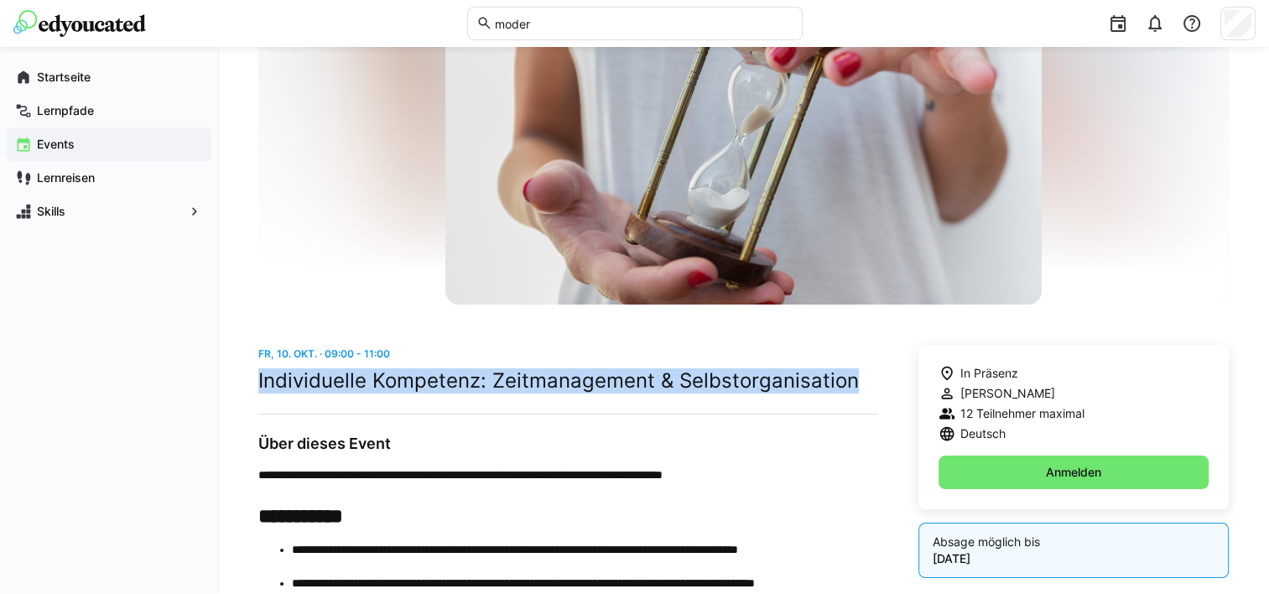
scroll to position [161, 0]
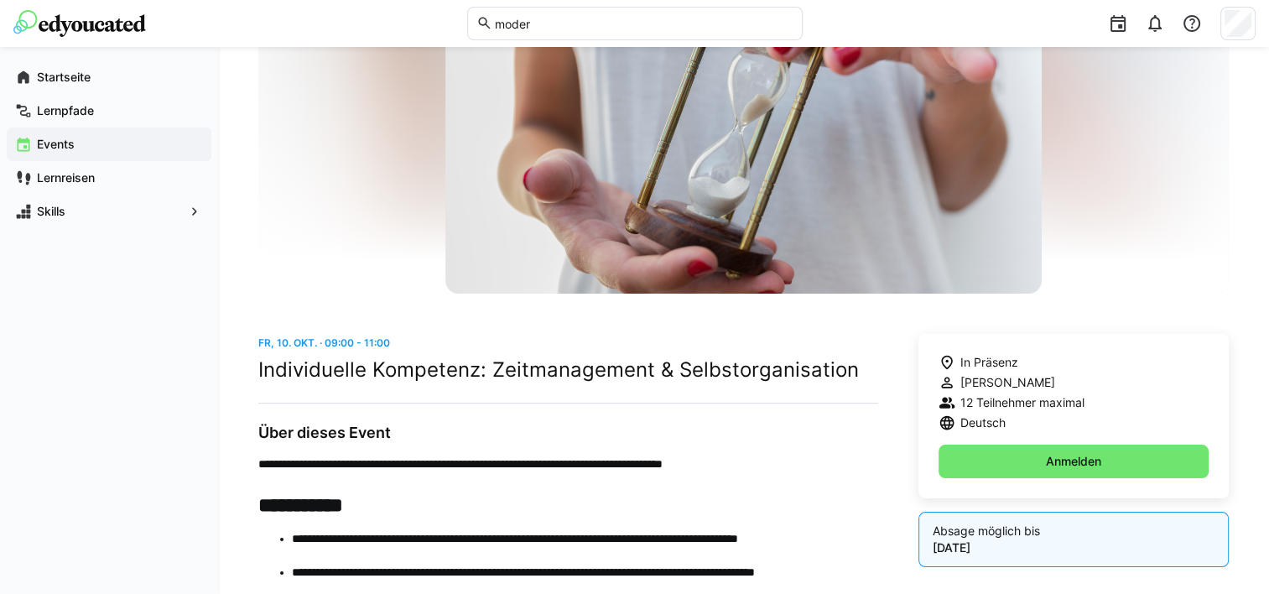
click at [0, 0] on app-navigation-label "Events" at bounding box center [0, 0] width 0 height 0
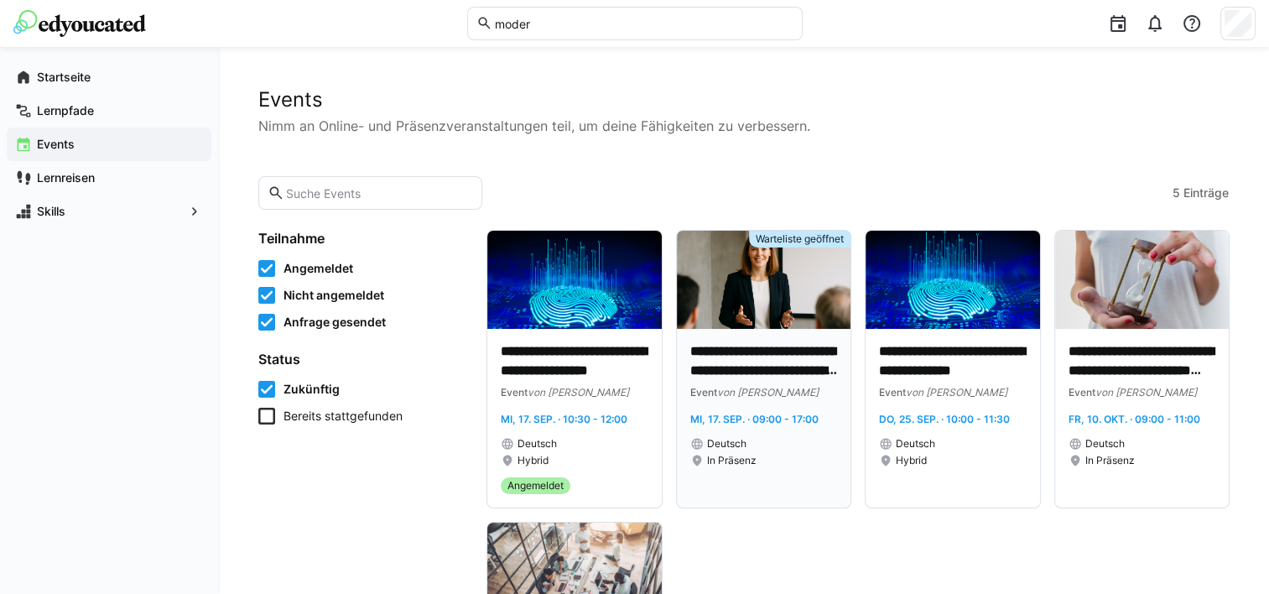
click at [716, 360] on p "**********" at bounding box center [765, 361] width 148 height 39
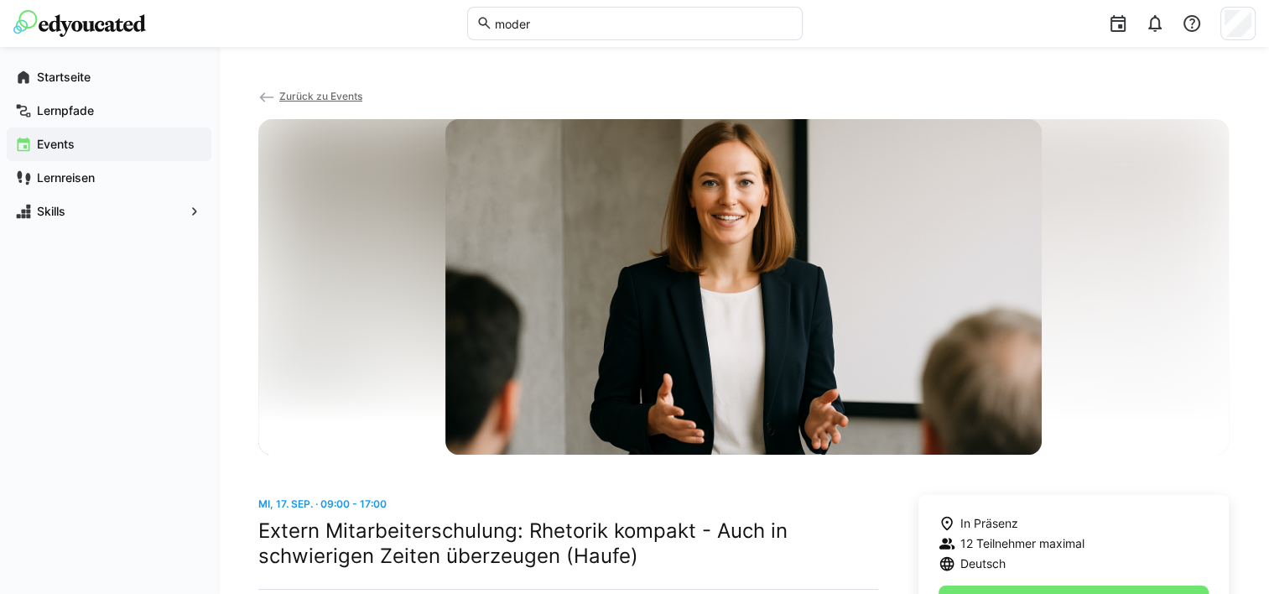
click at [303, 88] on app-back-navigation "Zurück zu Events" at bounding box center [743, 103] width 971 height 32
click at [332, 97] on span "Zurück zu Events" at bounding box center [320, 96] width 83 height 13
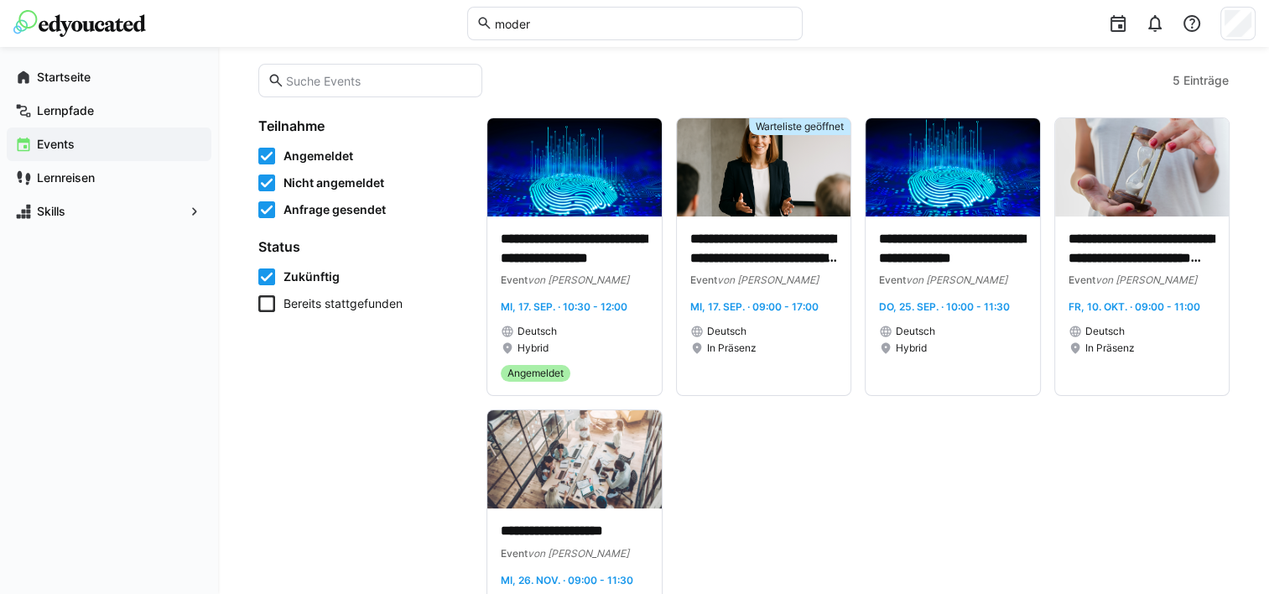
scroll to position [113, 0]
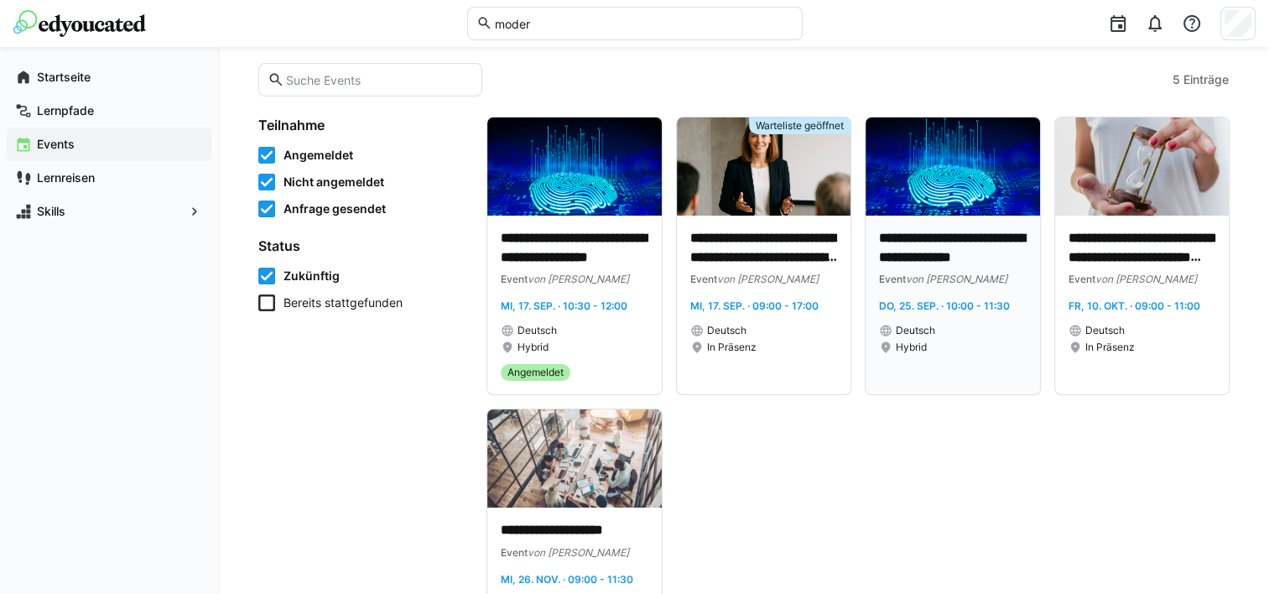
click at [910, 248] on p "**********" at bounding box center [953, 248] width 148 height 39
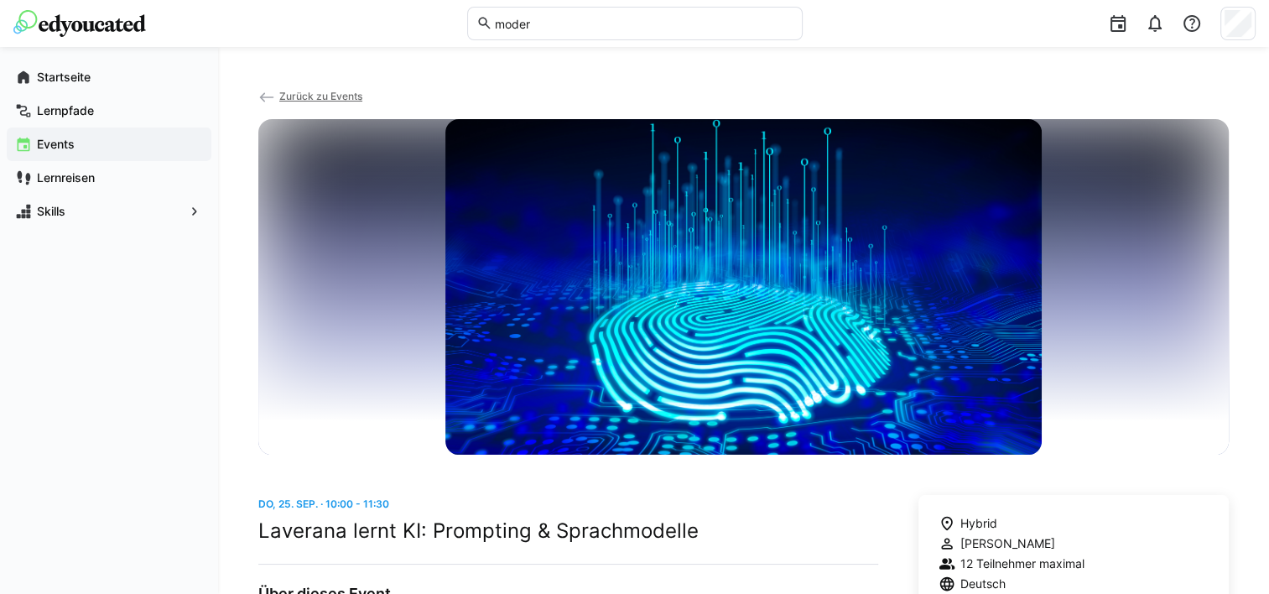
click at [309, 97] on span "Zurück zu Events" at bounding box center [320, 96] width 83 height 13
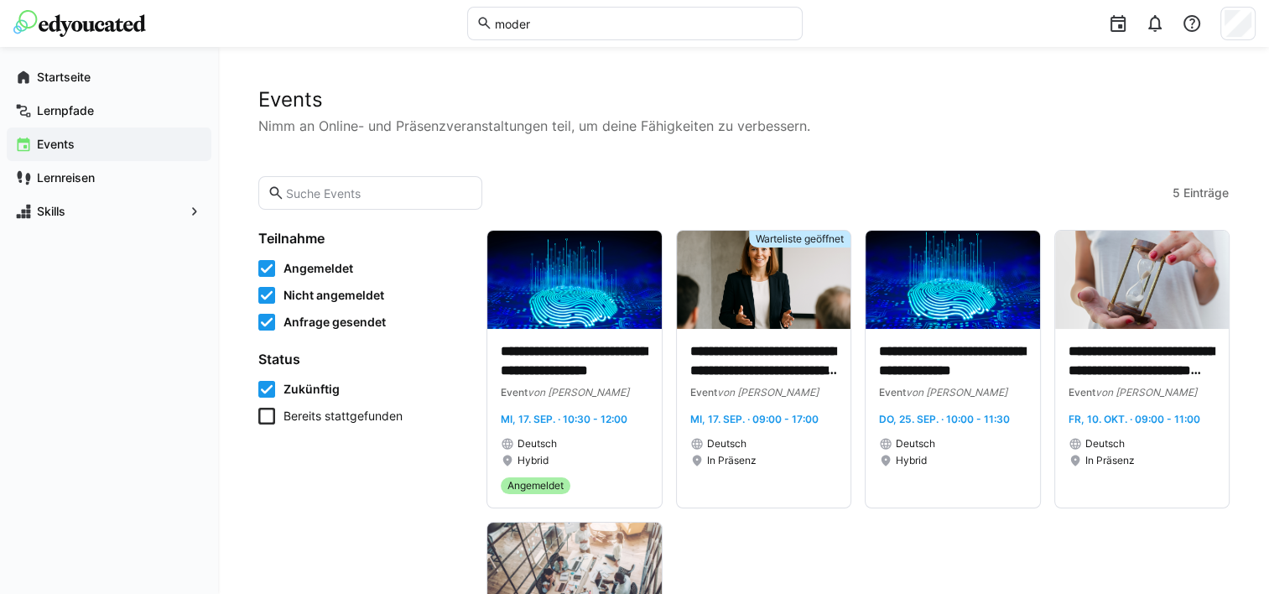
scroll to position [117, 0]
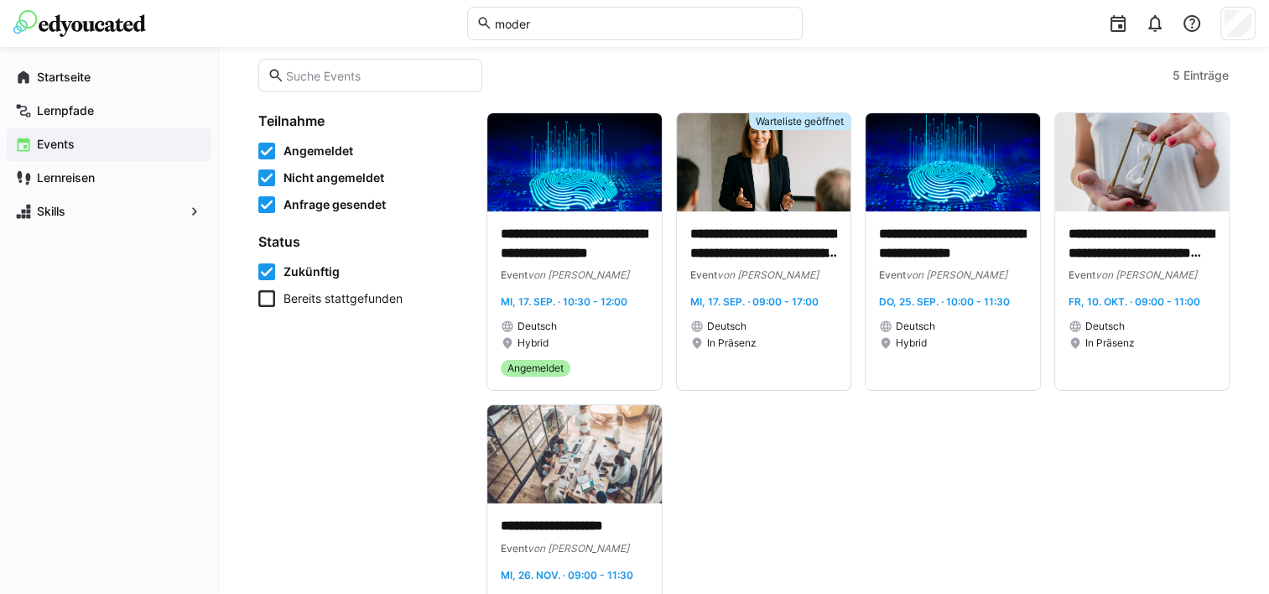
click at [263, 206] on icon at bounding box center [266, 204] width 17 height 17
click at [263, 181] on icon at bounding box center [266, 177] width 17 height 17
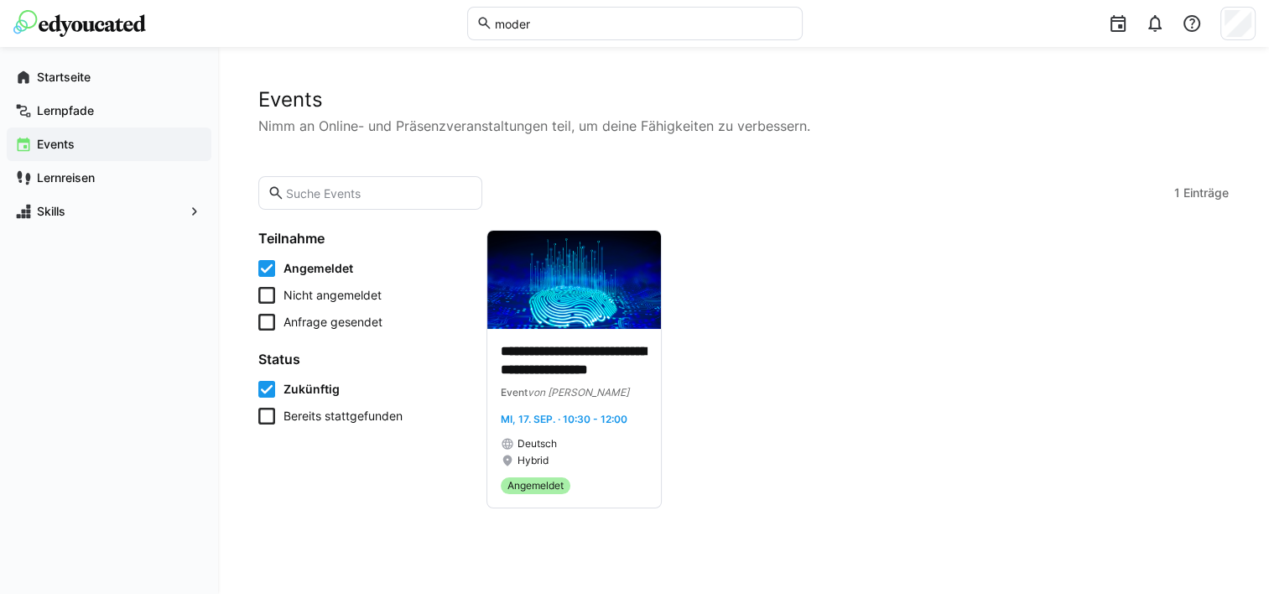
scroll to position [0, 0]
click at [262, 265] on icon at bounding box center [266, 268] width 17 height 17
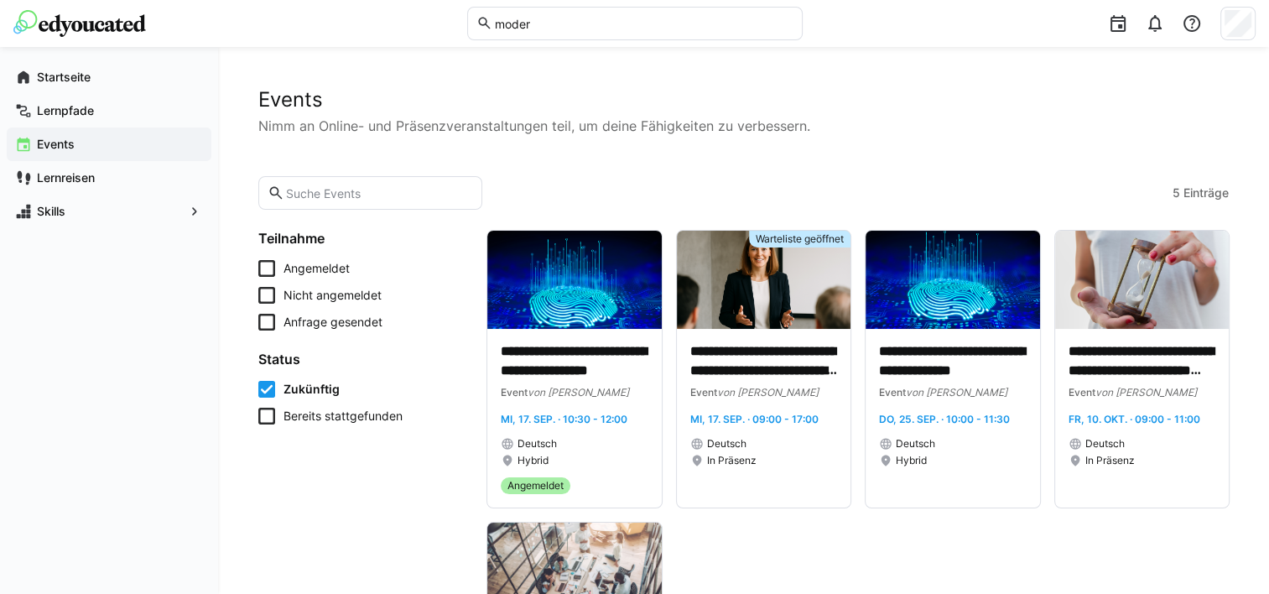
click at [265, 291] on icon at bounding box center [266, 295] width 17 height 17
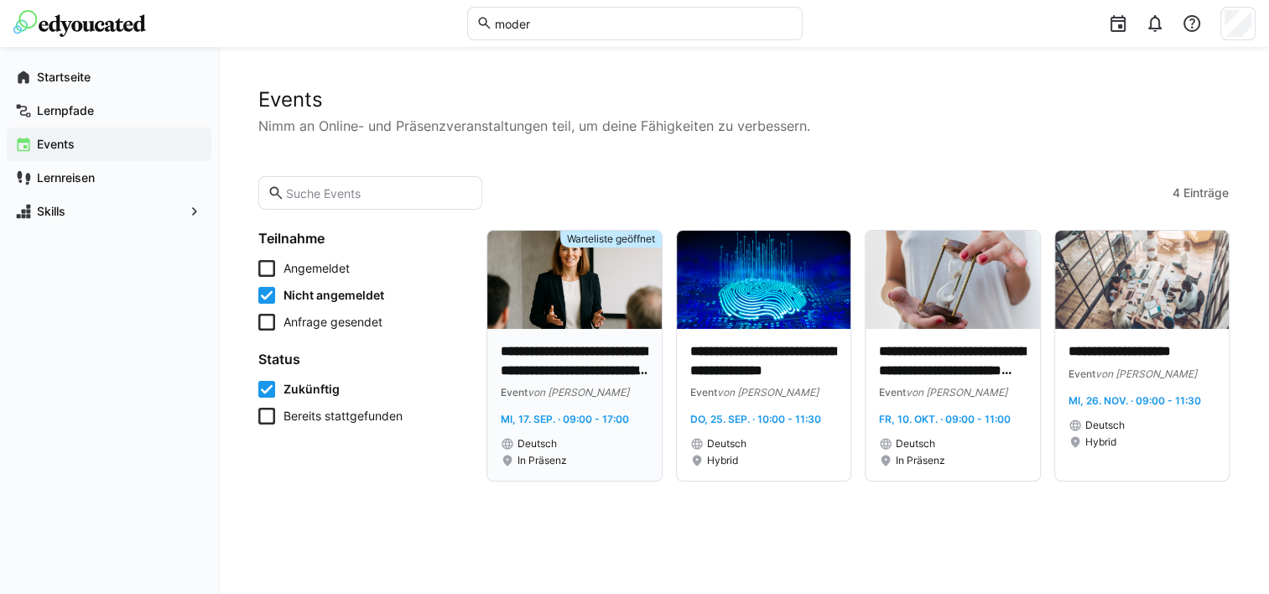
click at [566, 305] on img at bounding box center [574, 280] width 175 height 98
